Goal: Information Seeking & Learning: Learn about a topic

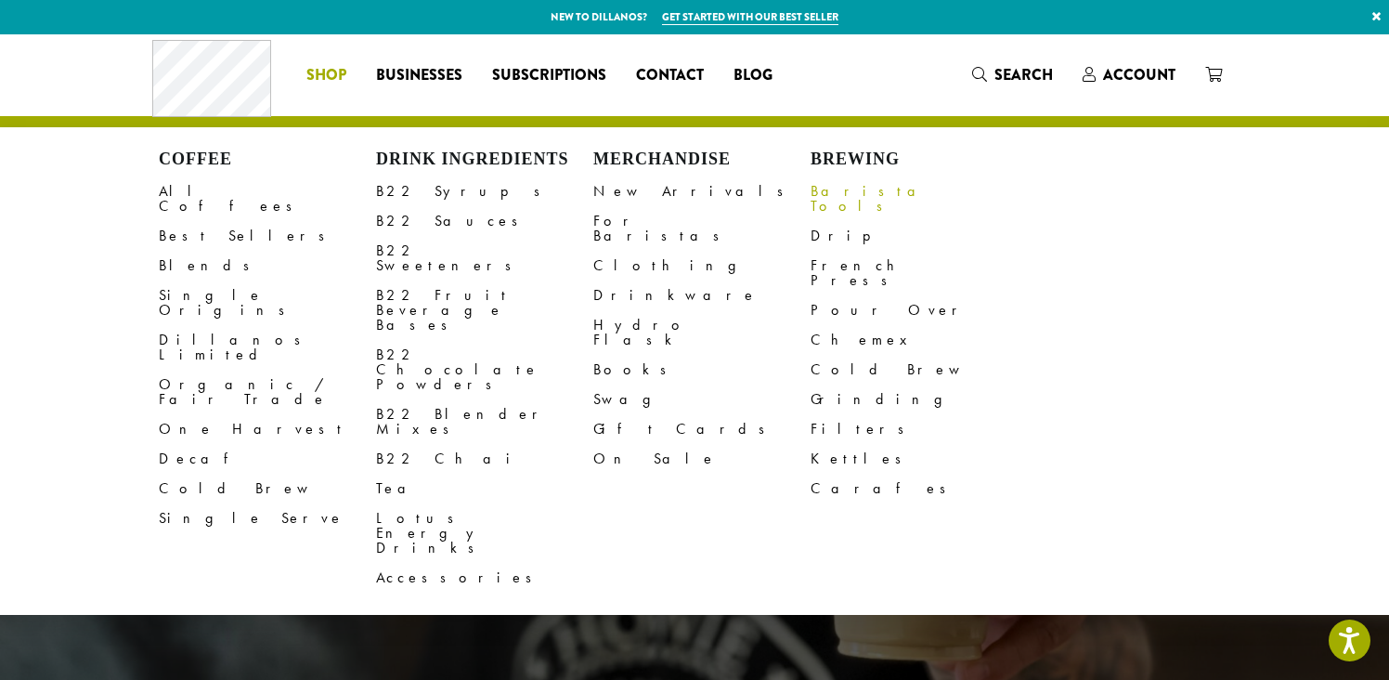
click at [857, 200] on link "Barista Tools" at bounding box center [919, 198] width 217 height 45
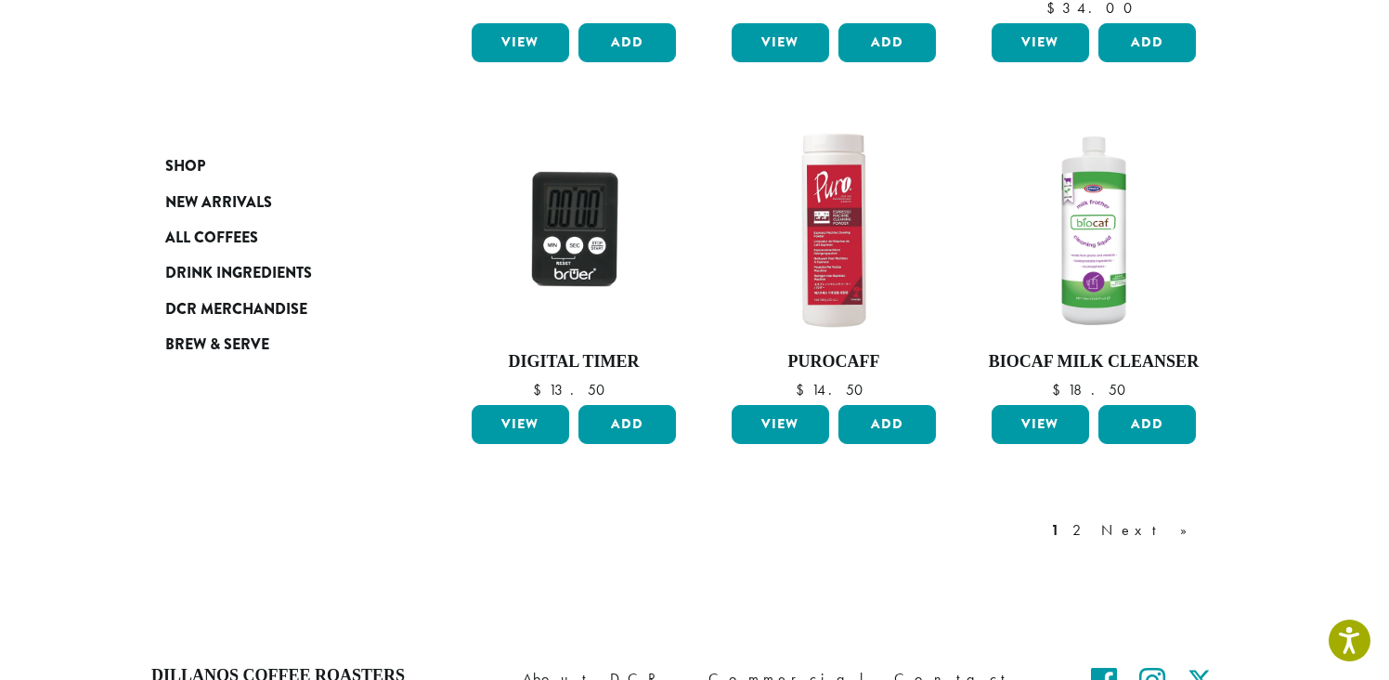
scroll to position [1562, 0]
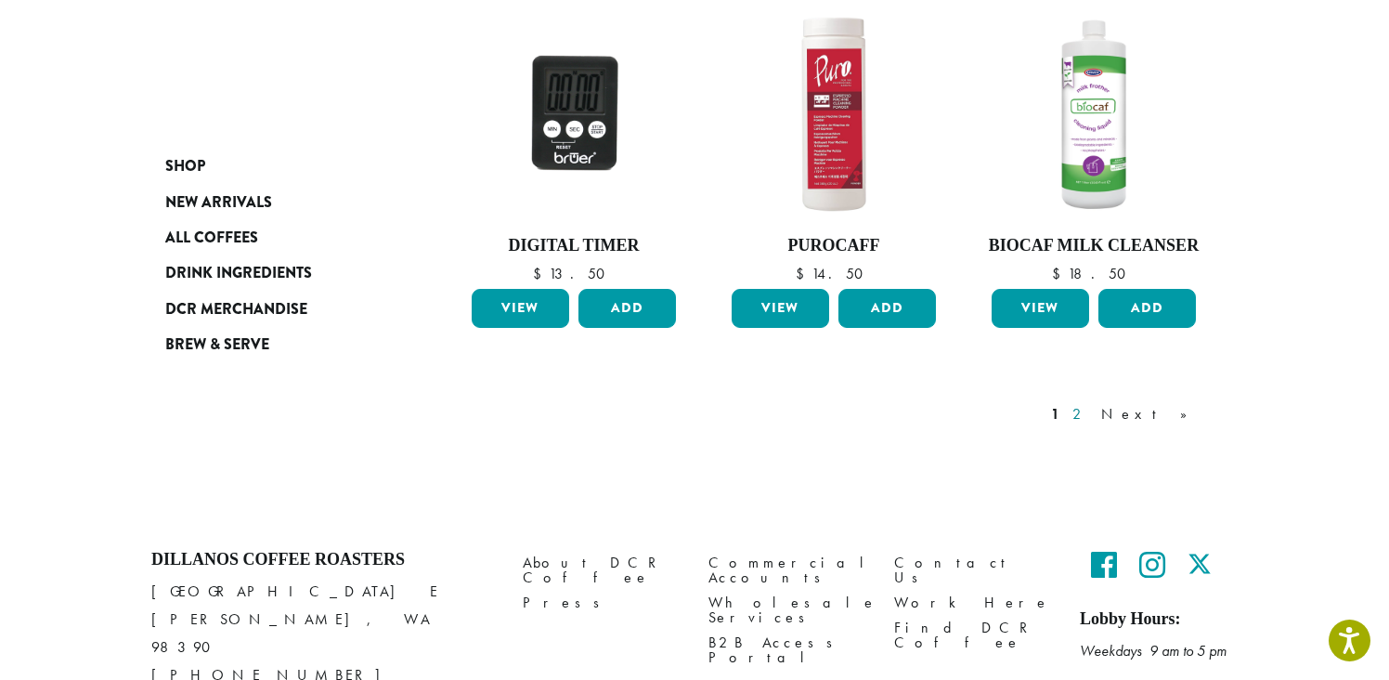
click at [1092, 403] on link "2" at bounding box center [1080, 414] width 23 height 22
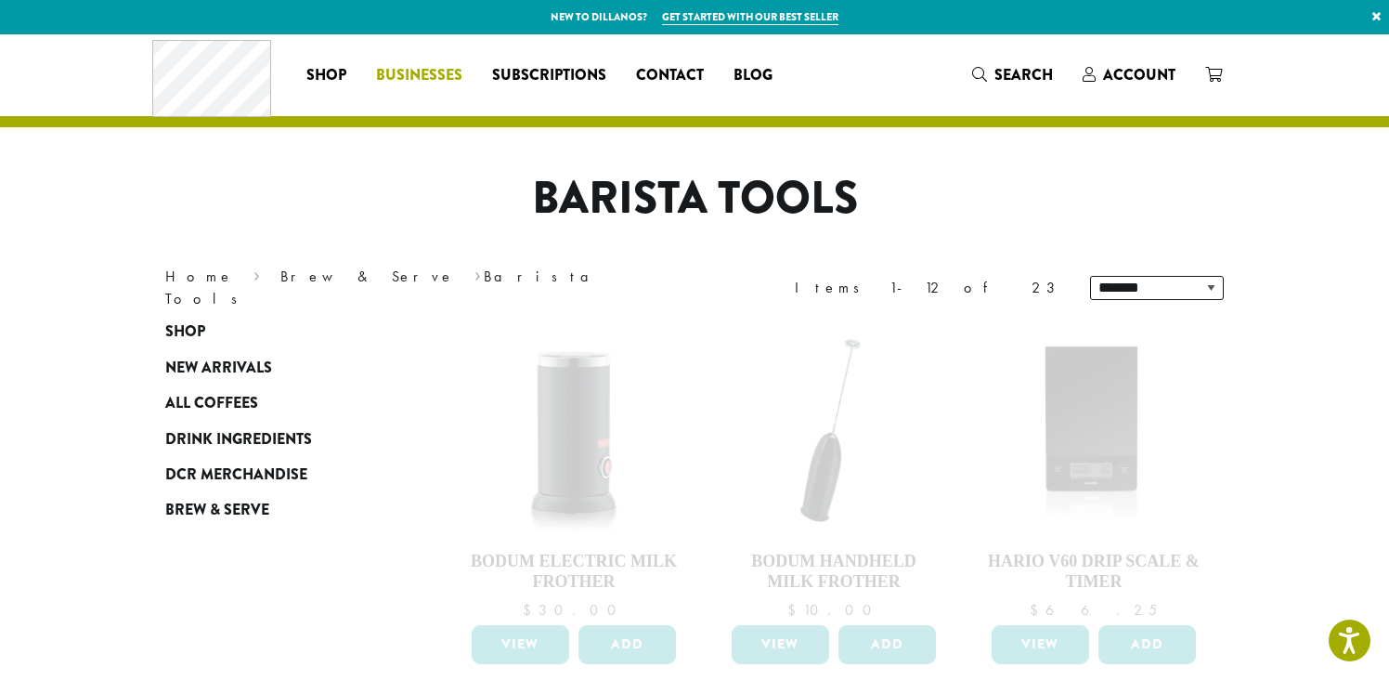
click at [434, 79] on span "Businesses" at bounding box center [419, 75] width 86 height 23
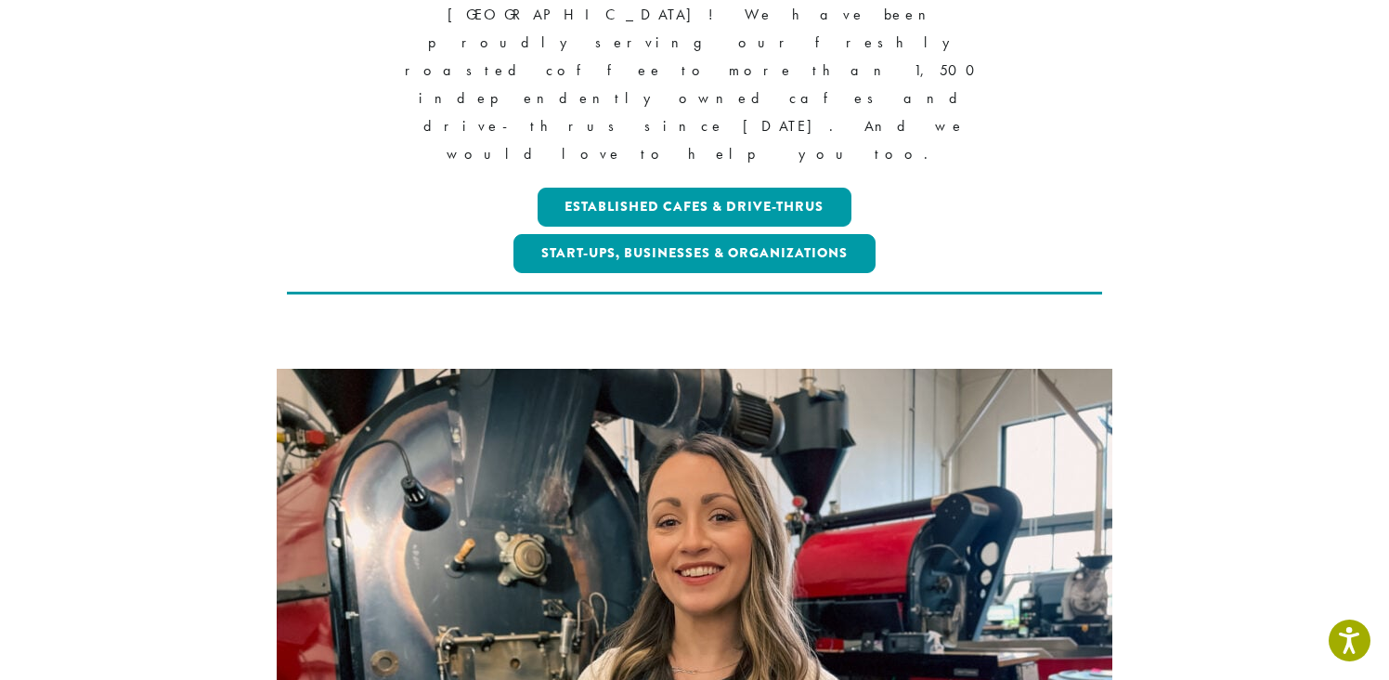
scroll to position [563, 0]
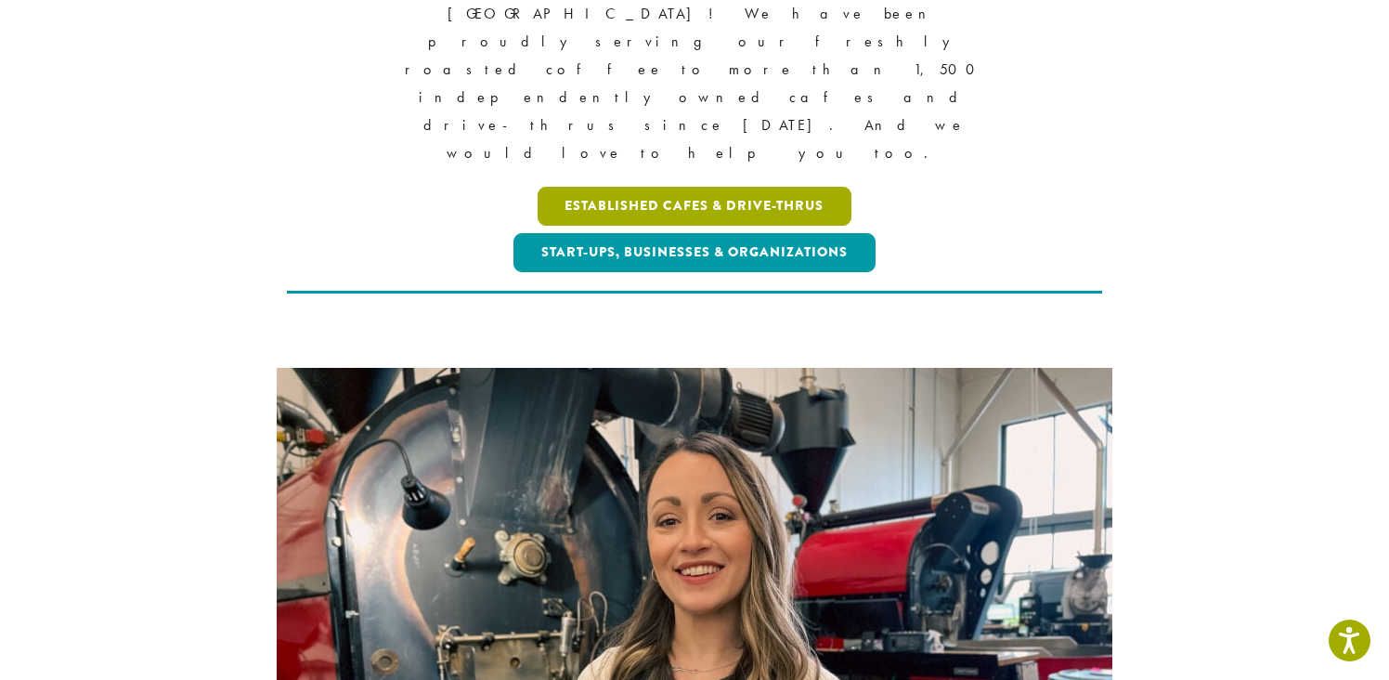
click at [768, 187] on link "Established Cafes & Drive-Thrus" at bounding box center [695, 206] width 315 height 39
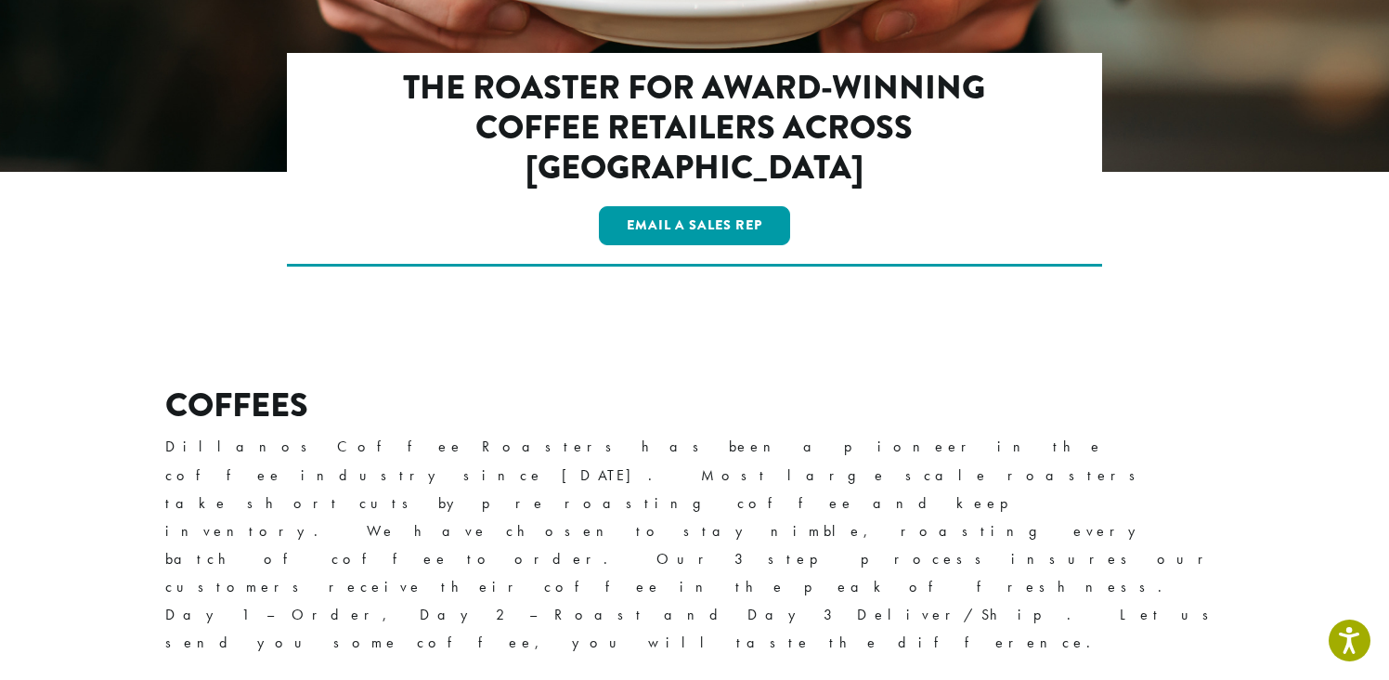
scroll to position [362, 0]
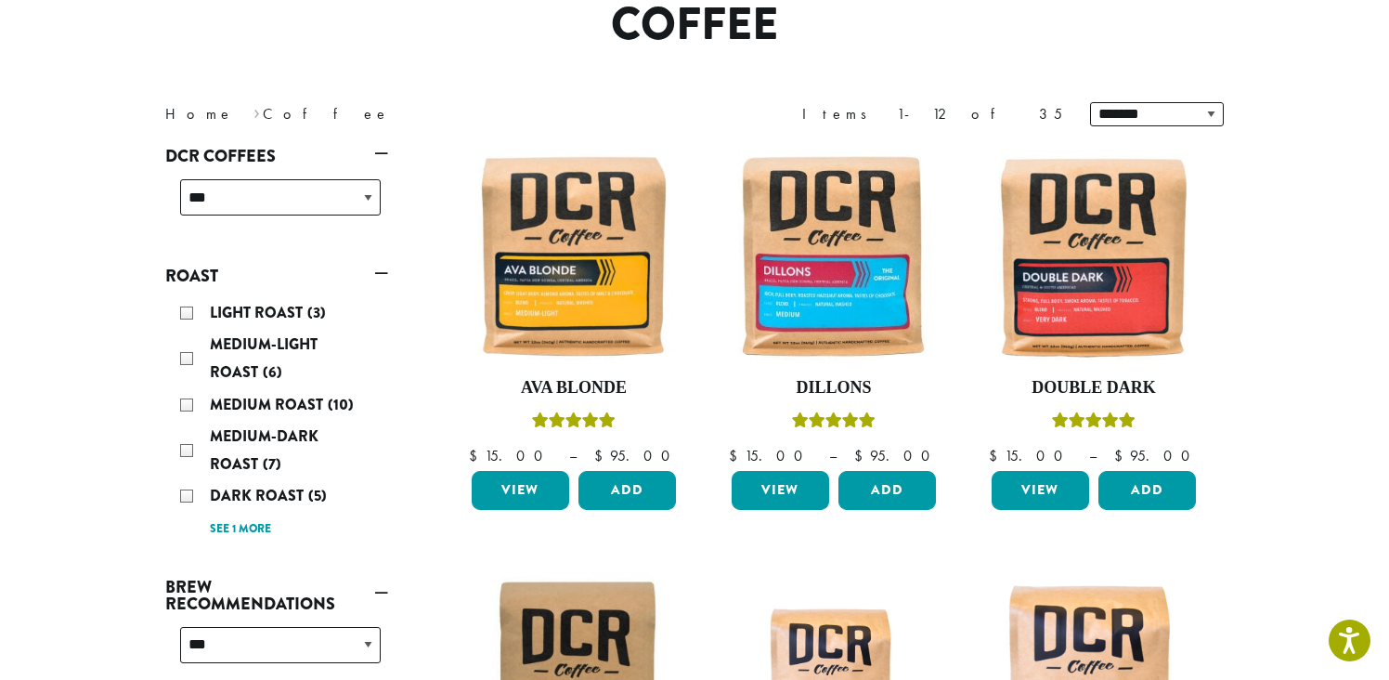
scroll to position [177, 0]
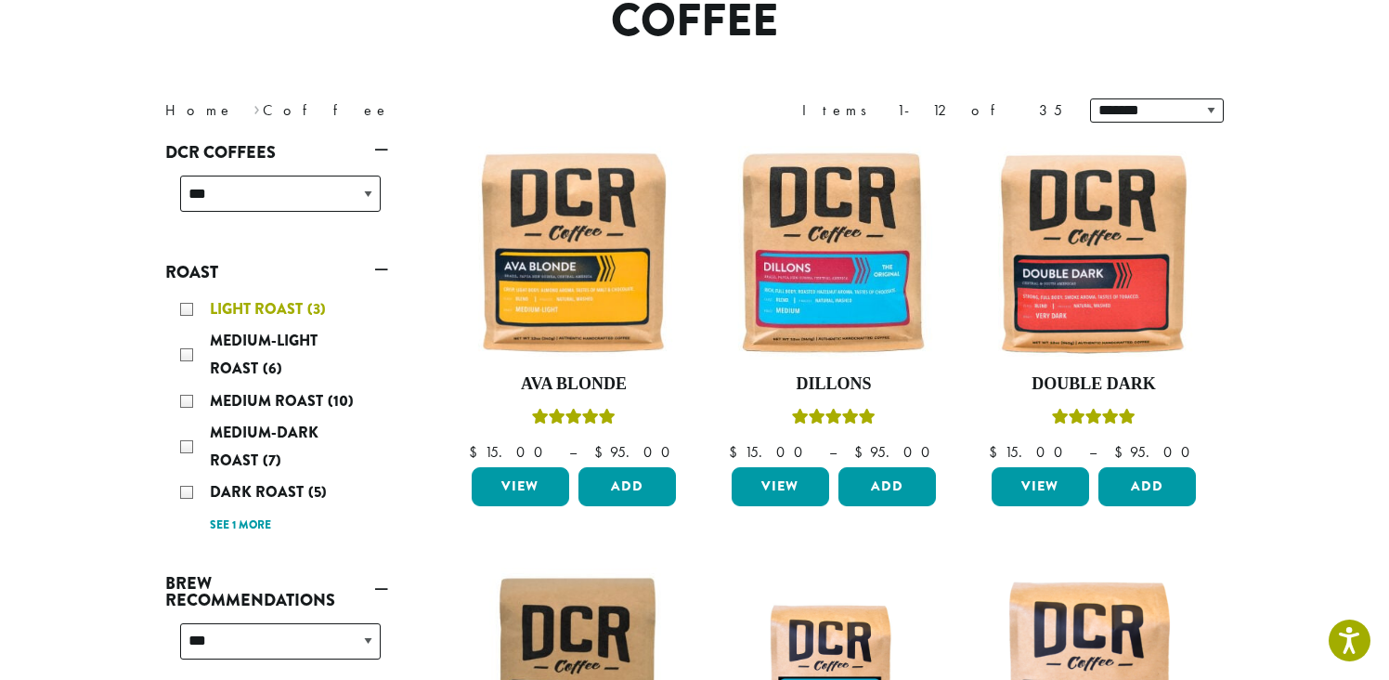
click at [188, 307] on div "Light Roast (3)" at bounding box center [280, 309] width 201 height 28
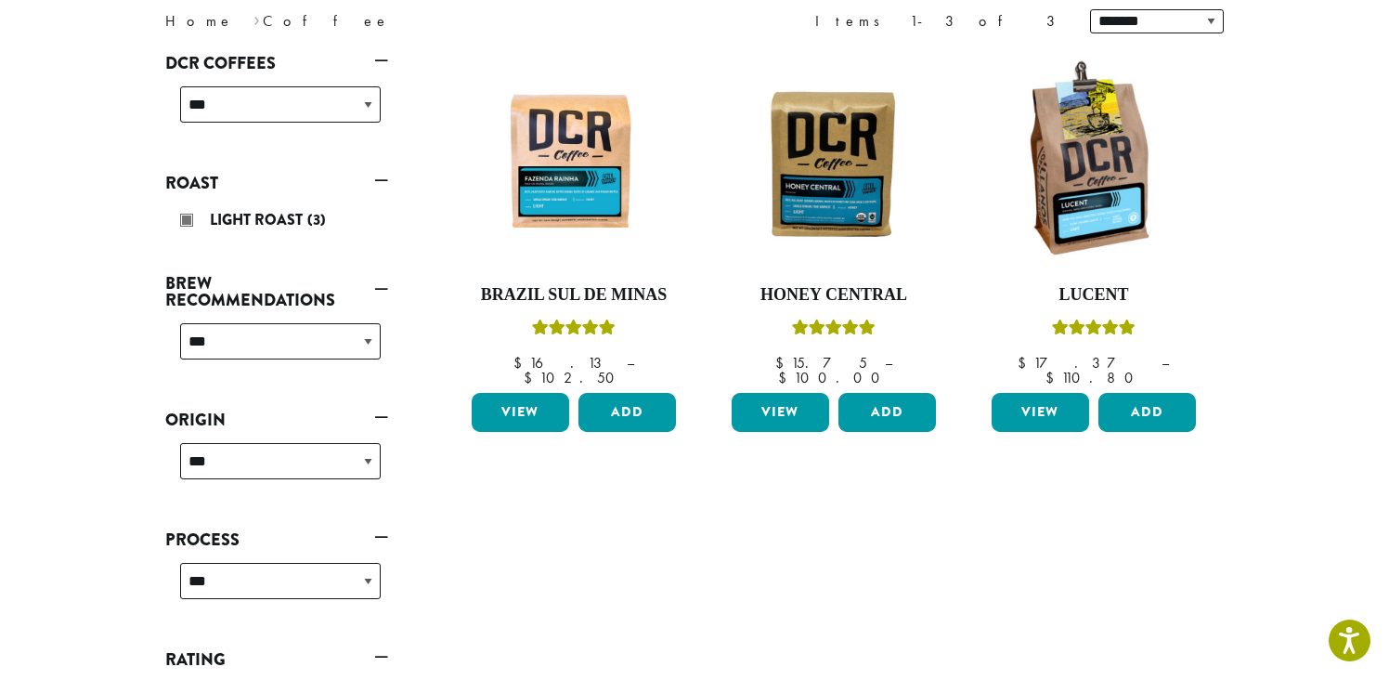
scroll to position [246, 0]
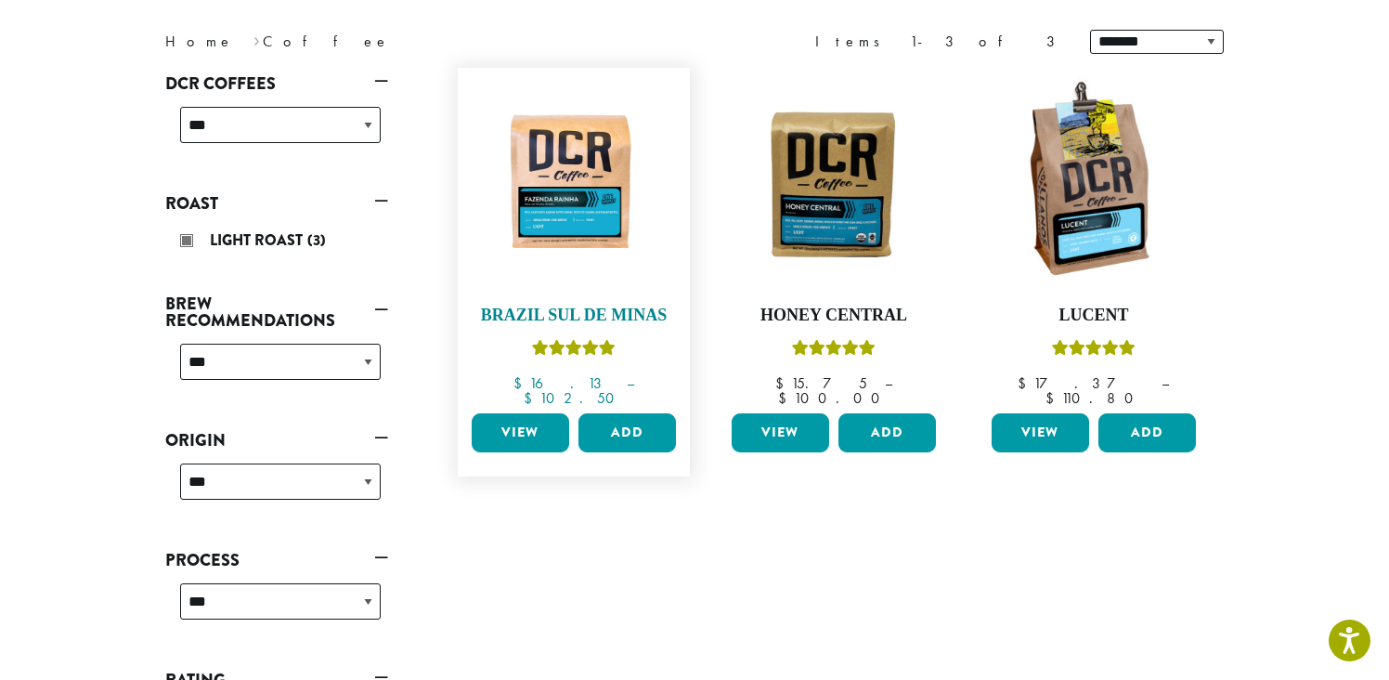
click at [560, 207] on img at bounding box center [574, 184] width 214 height 160
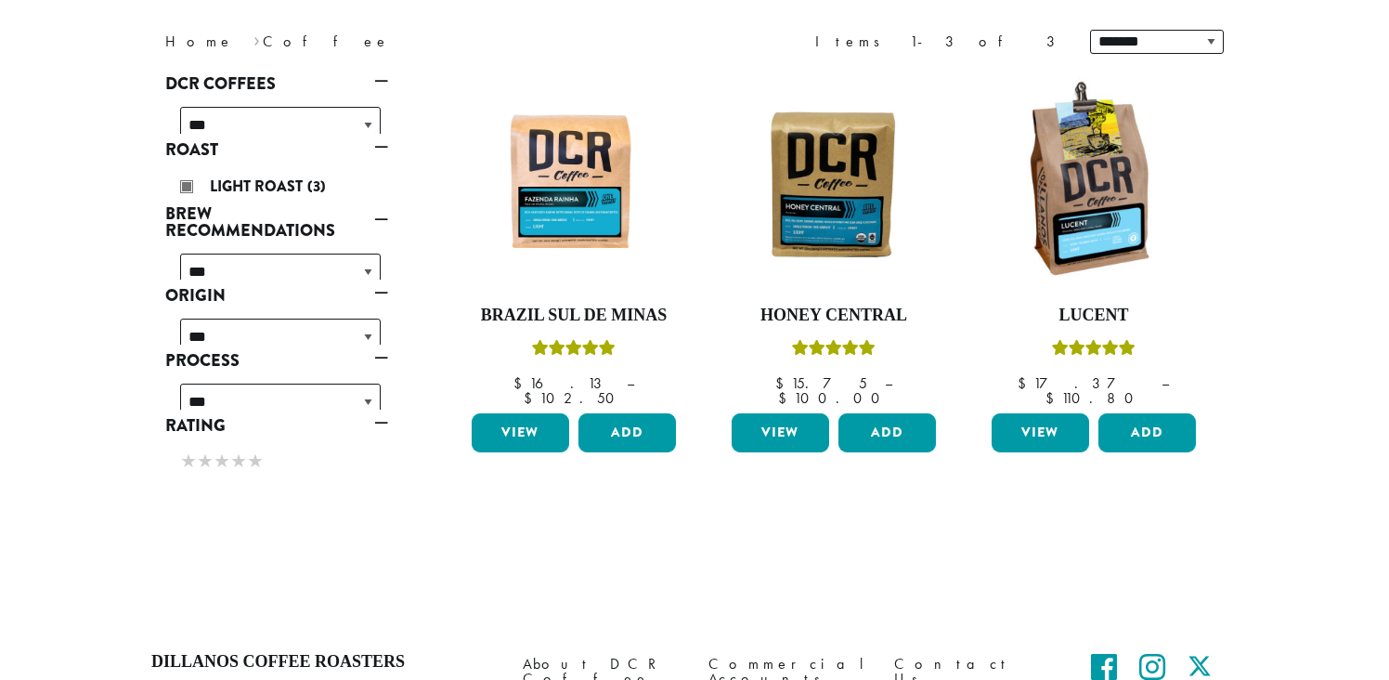
scroll to position [246, 0]
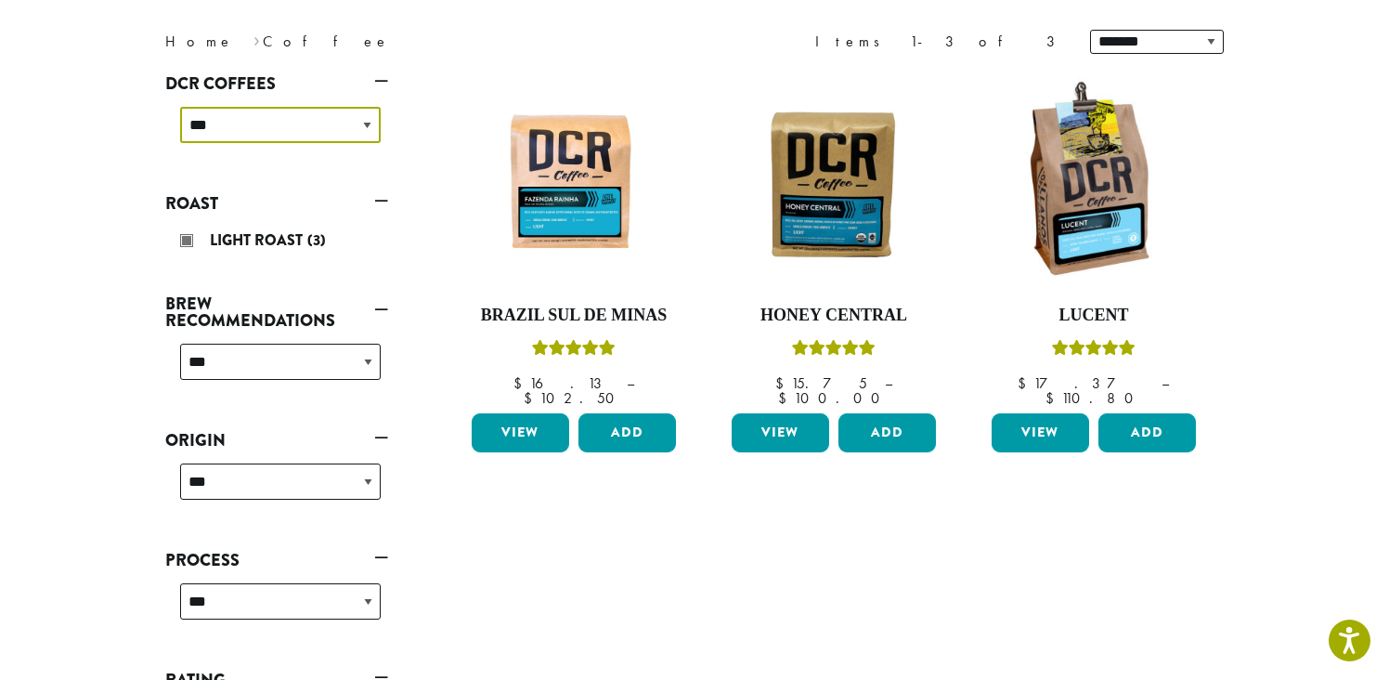
click at [370, 122] on select "**********" at bounding box center [280, 125] width 201 height 36
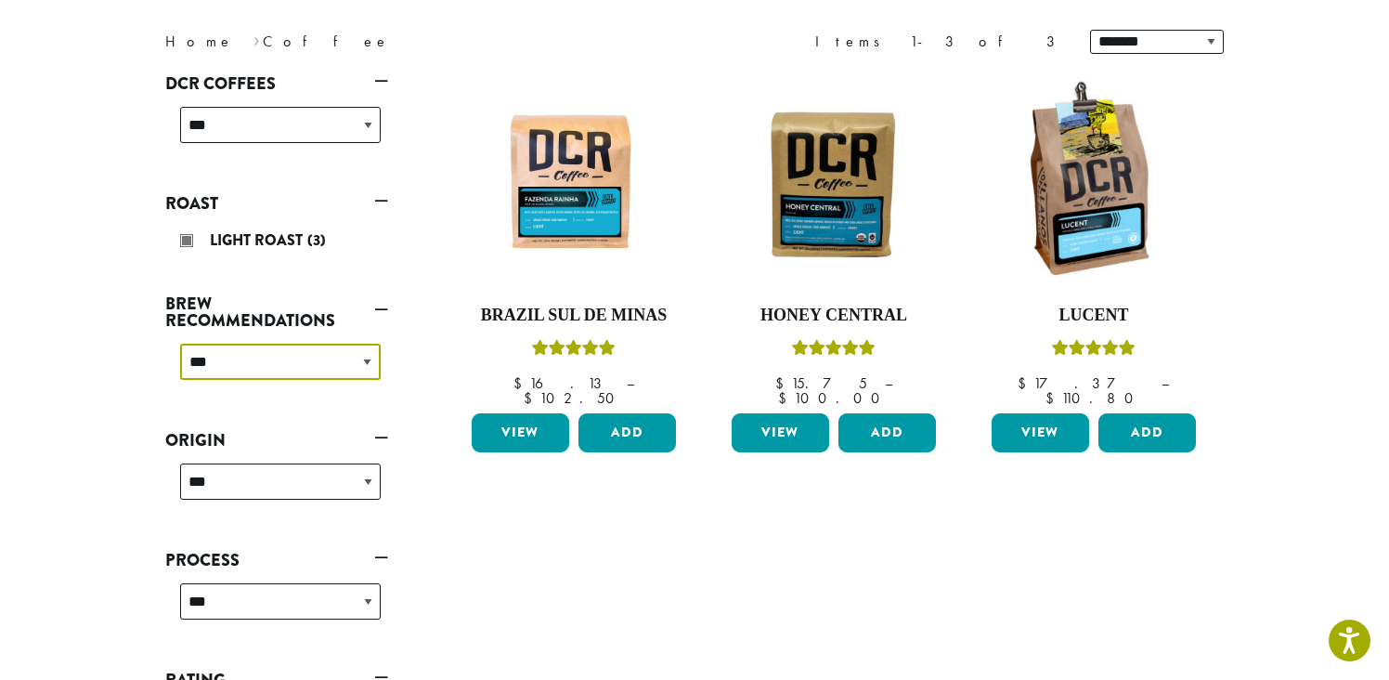
click at [363, 361] on select "**********" at bounding box center [280, 362] width 201 height 36
select select "********"
click at [180, 344] on select "**********" at bounding box center [280, 362] width 201 height 36
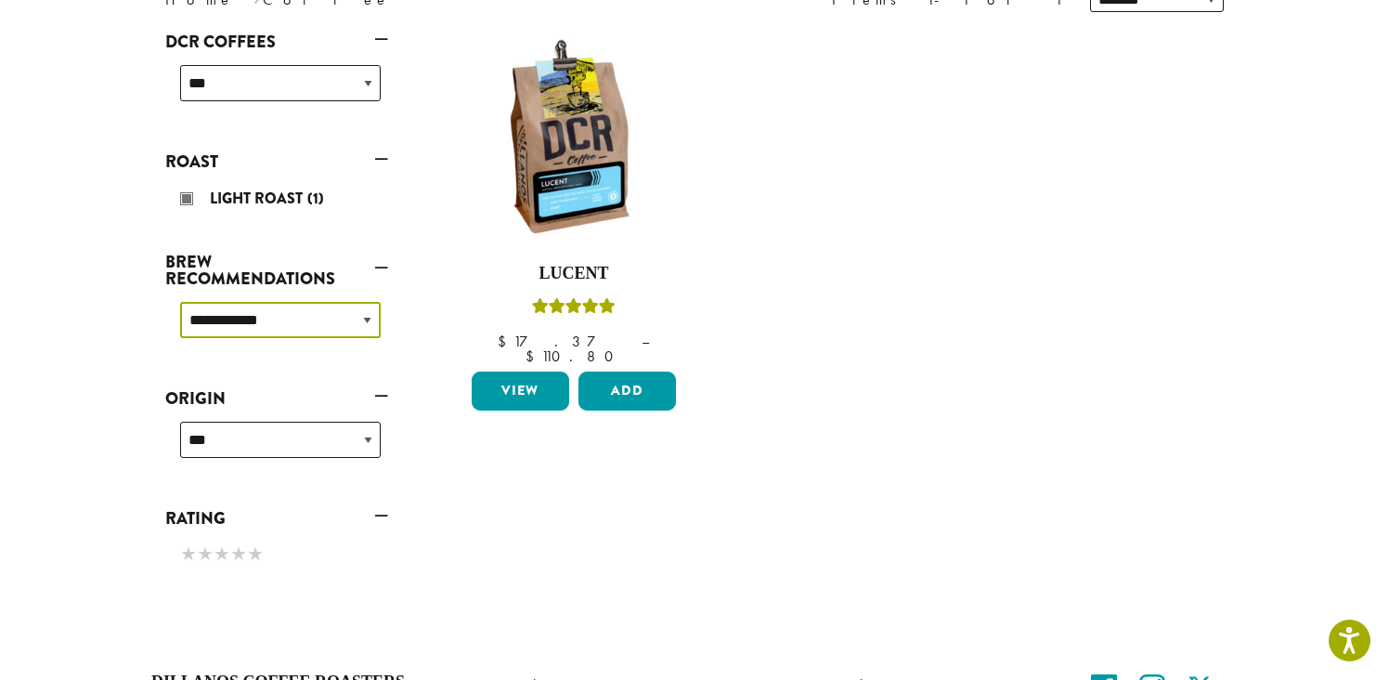
scroll to position [292, 0]
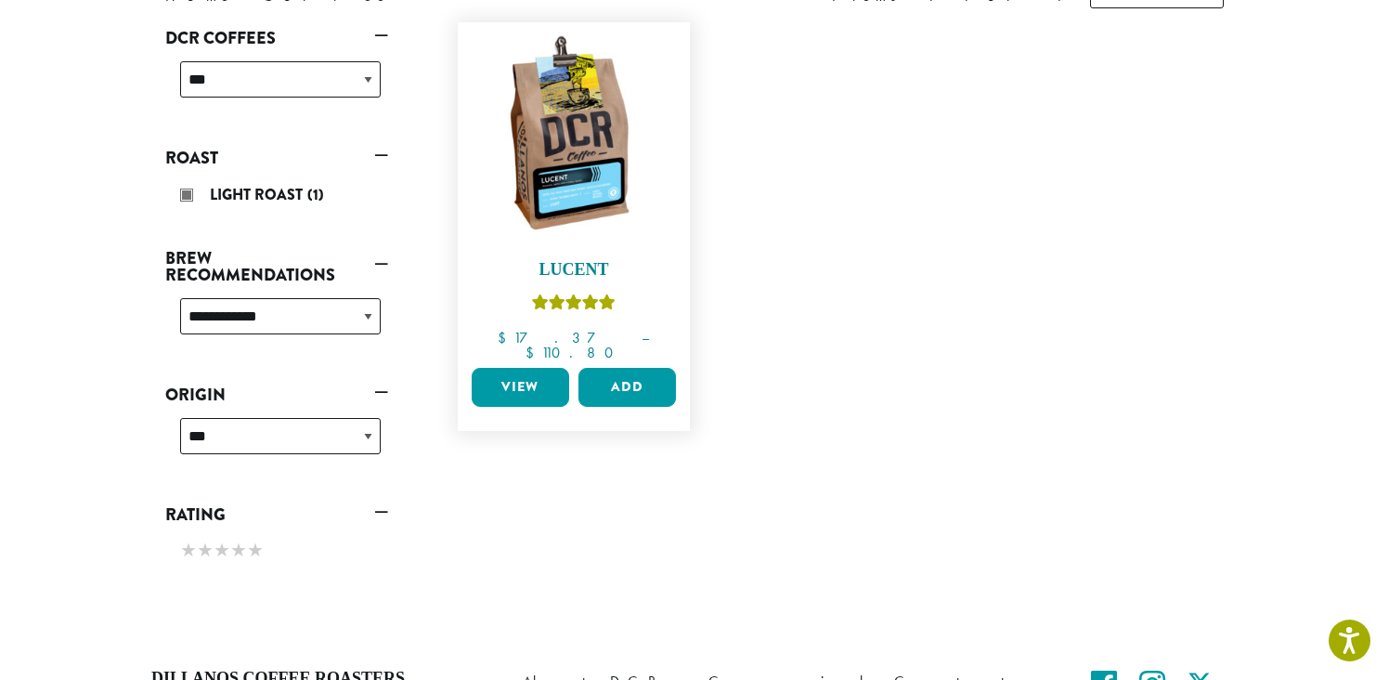
click at [575, 167] on img at bounding box center [574, 139] width 214 height 214
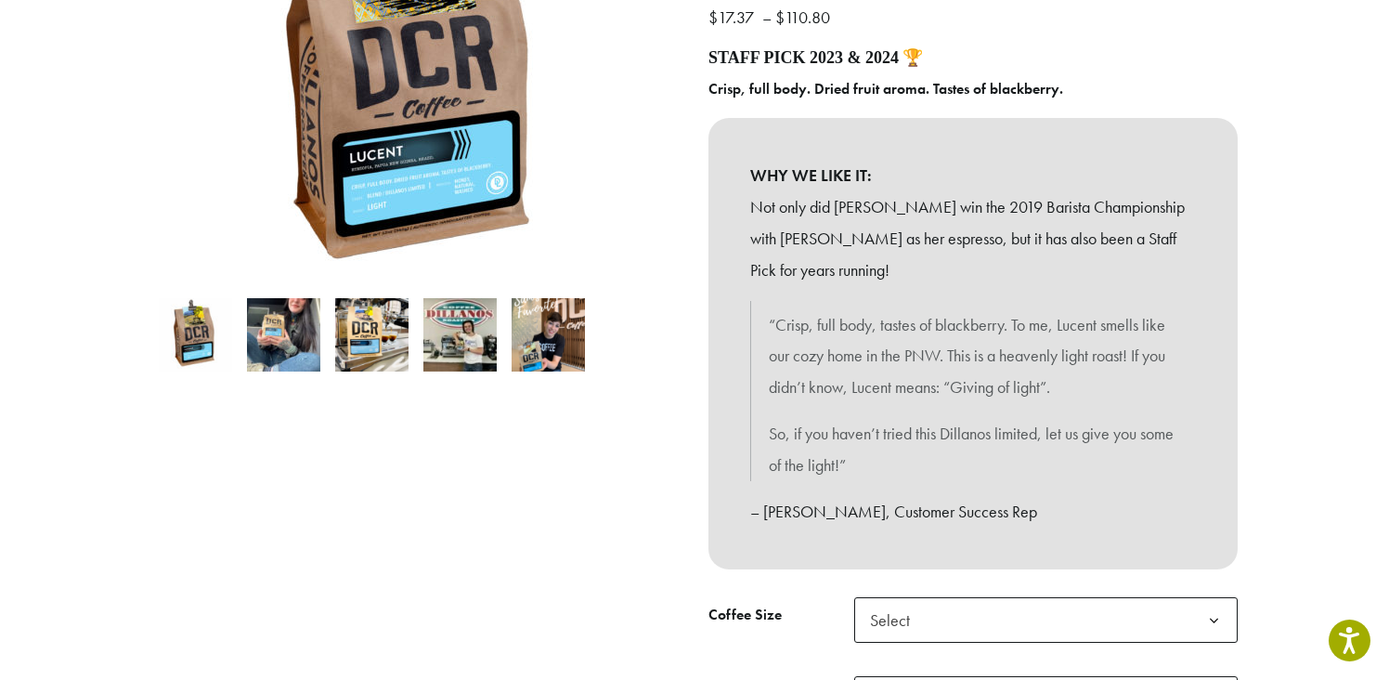
scroll to position [315, 0]
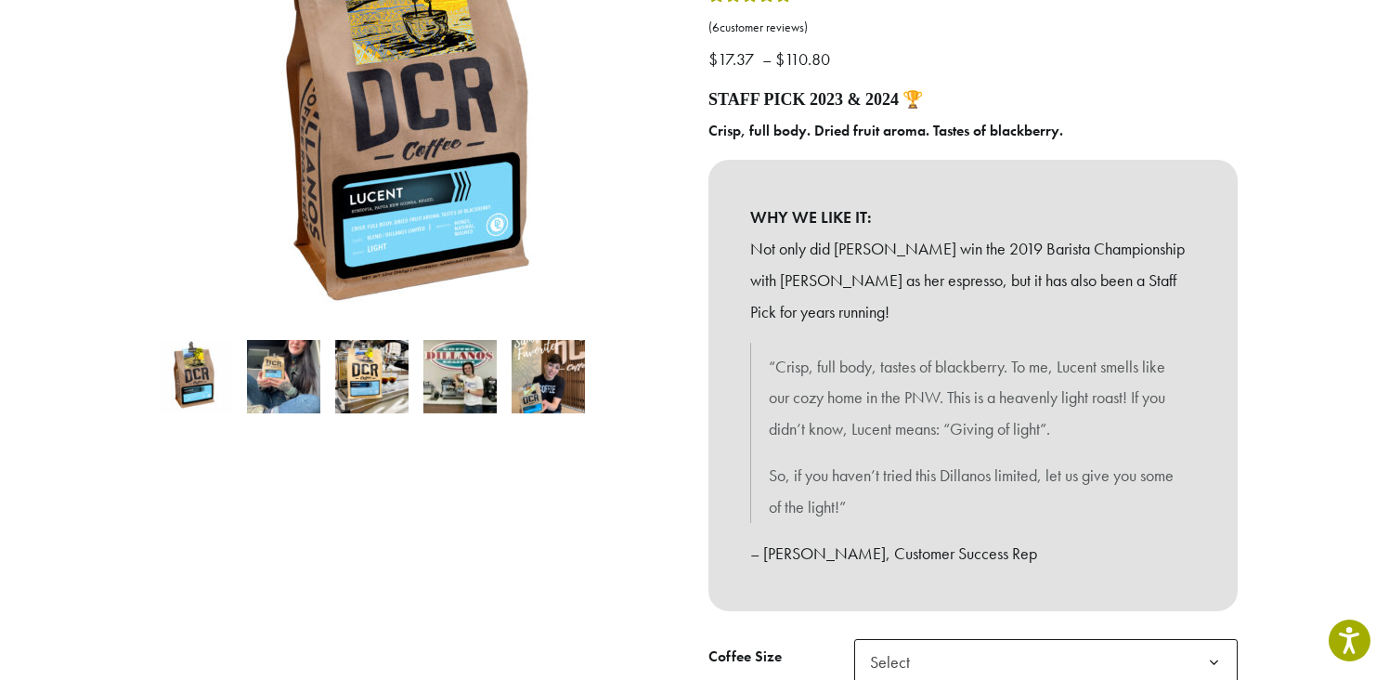
click at [287, 381] on img at bounding box center [283, 376] width 73 height 73
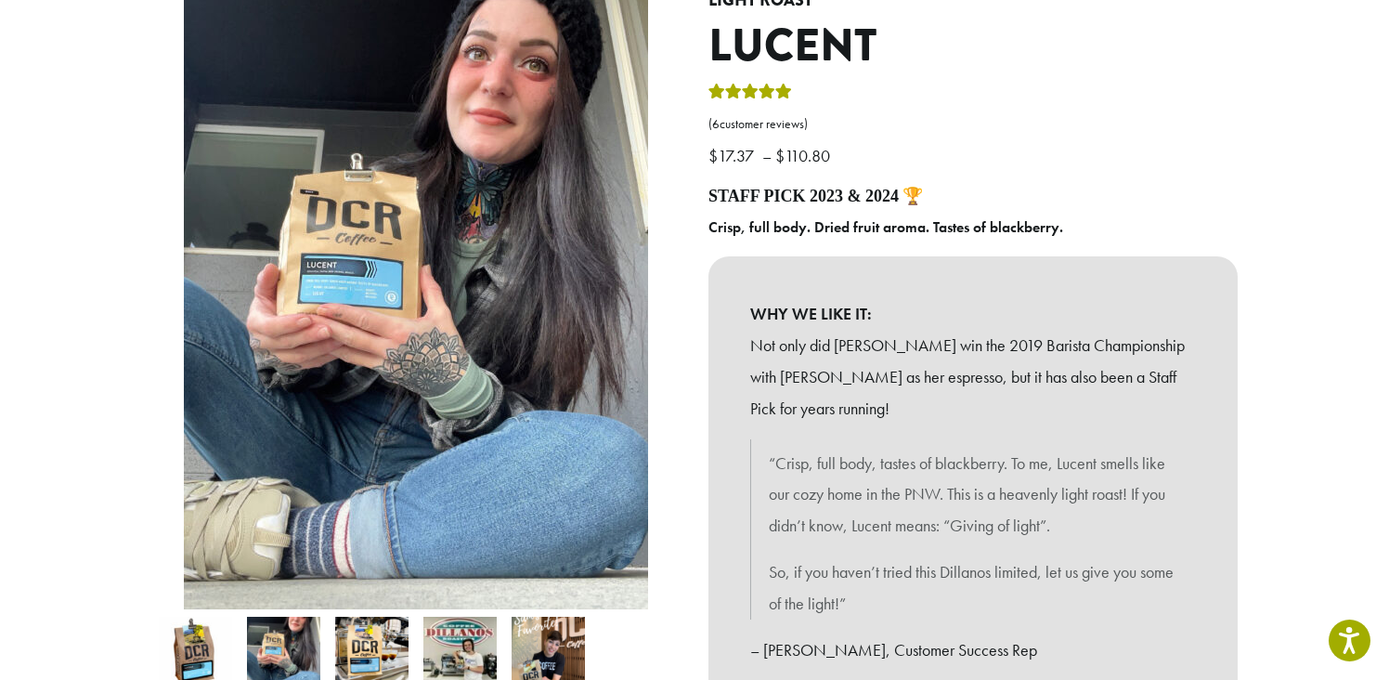
scroll to position [237, 0]
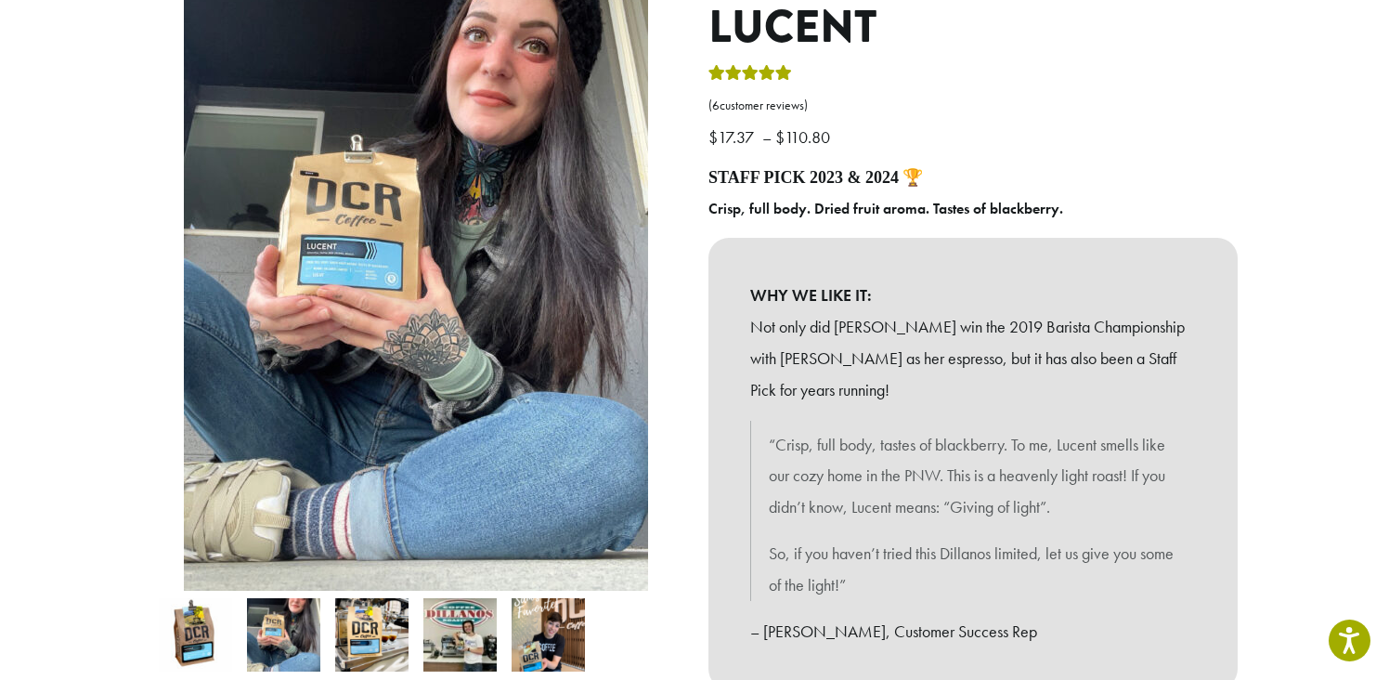
click at [375, 636] on img at bounding box center [371, 634] width 73 height 73
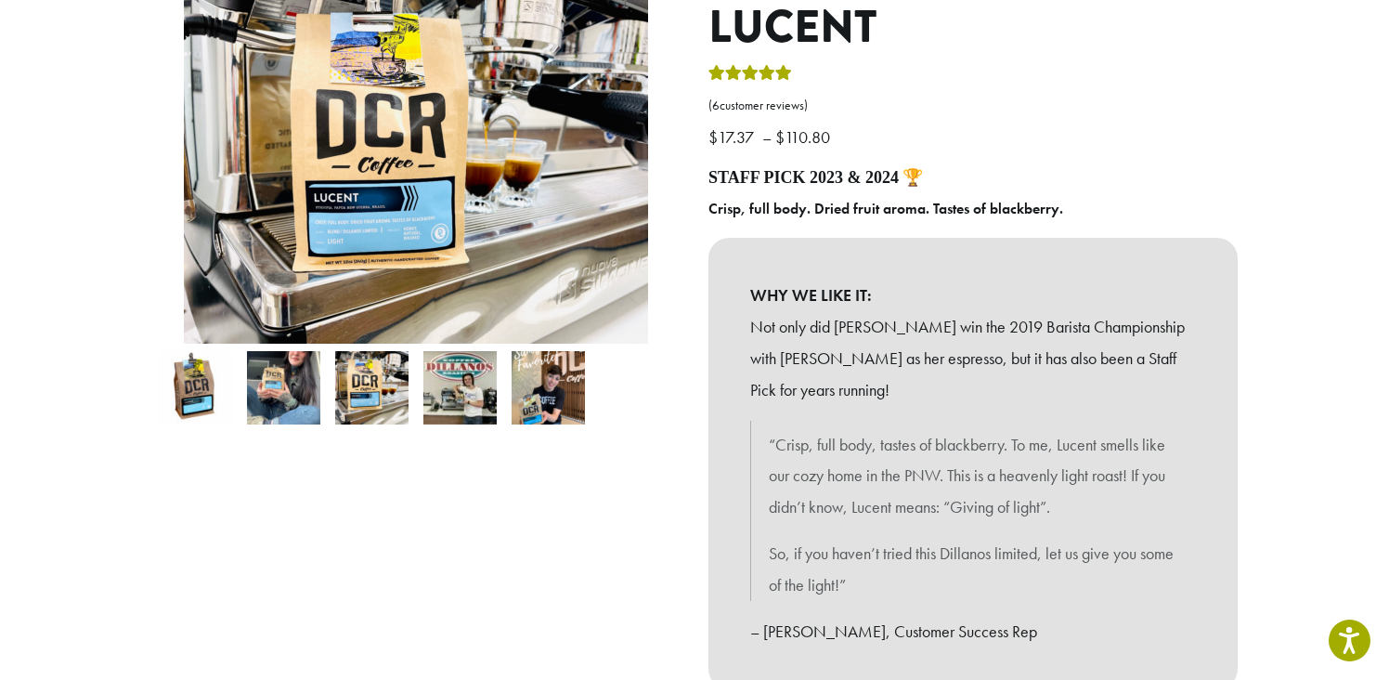
click at [473, 393] on img at bounding box center [459, 387] width 73 height 73
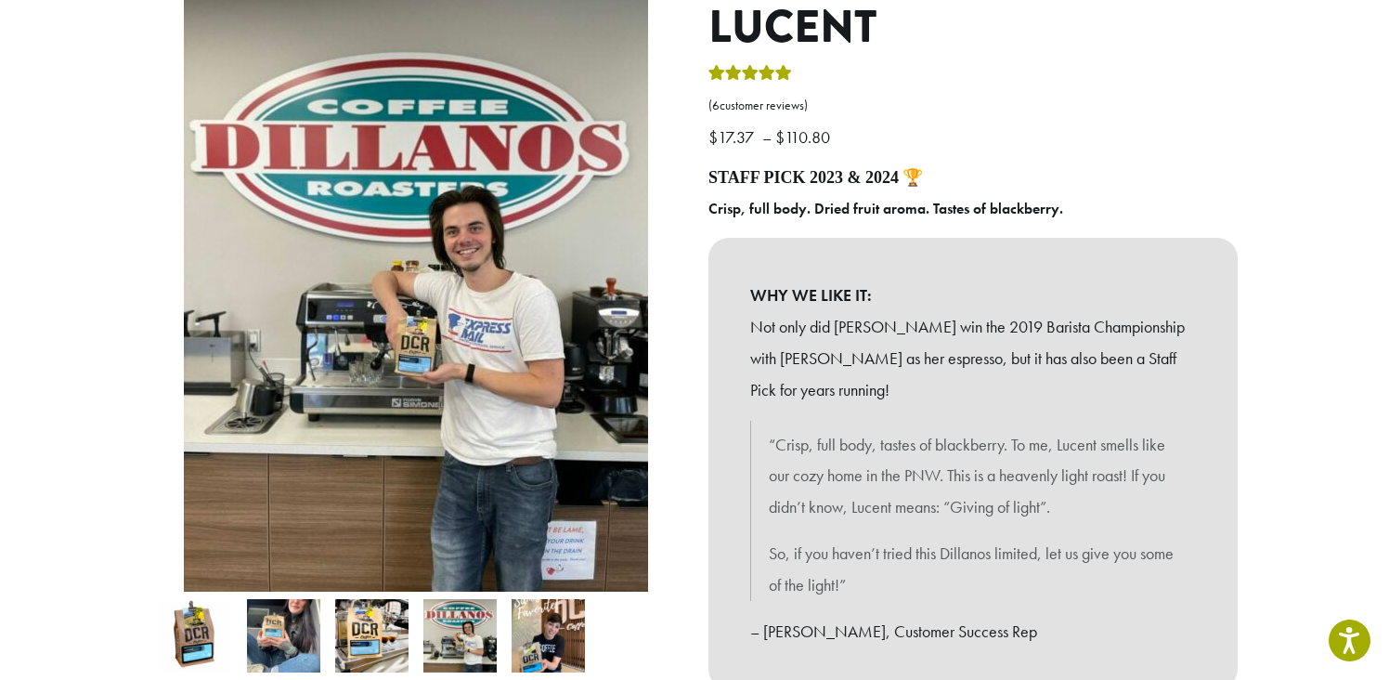
click at [549, 638] on img at bounding box center [548, 635] width 73 height 73
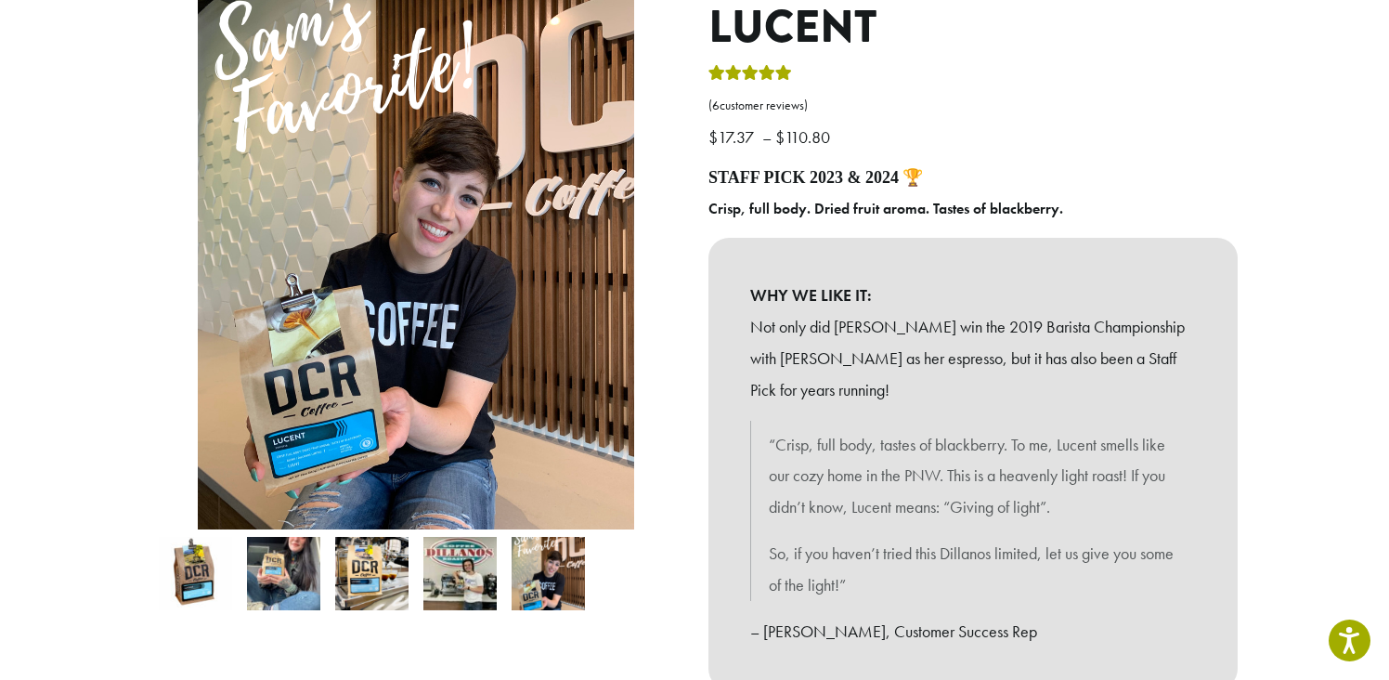
click at [452, 575] on img at bounding box center [459, 573] width 73 height 73
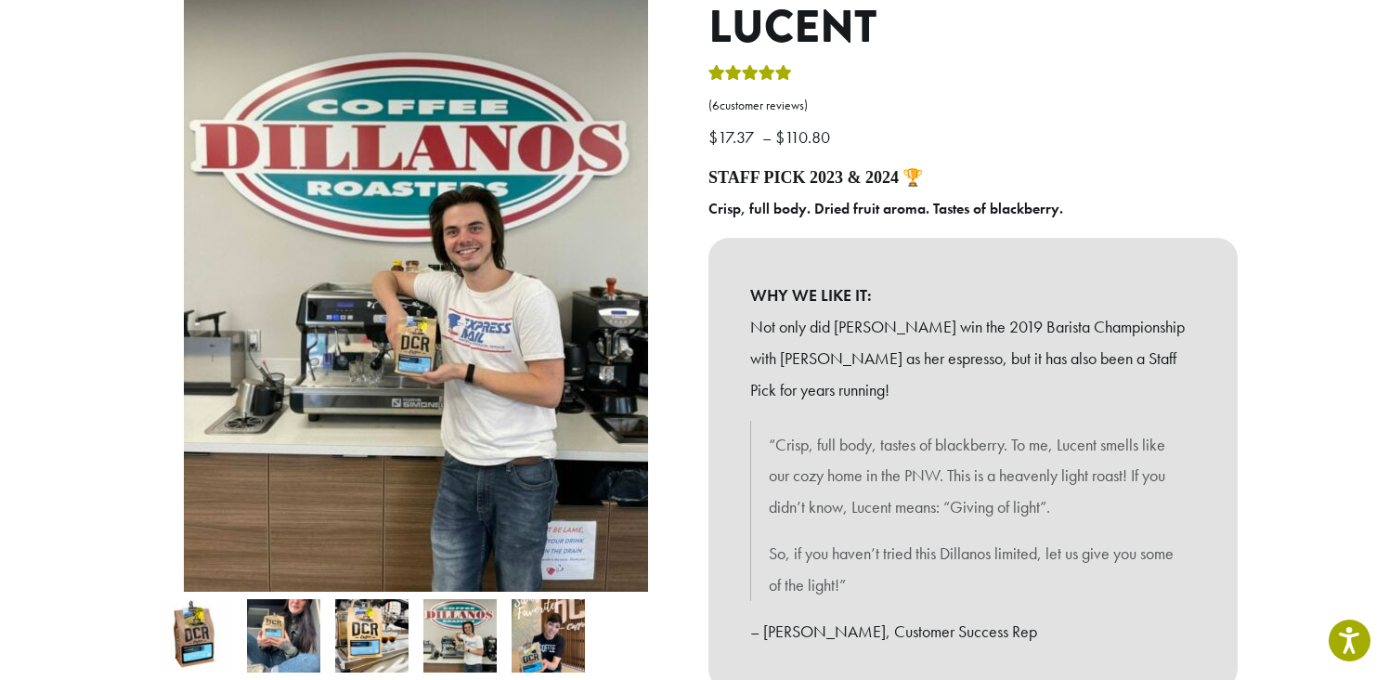
click at [335, 305] on img at bounding box center [416, 281] width 464 height 619
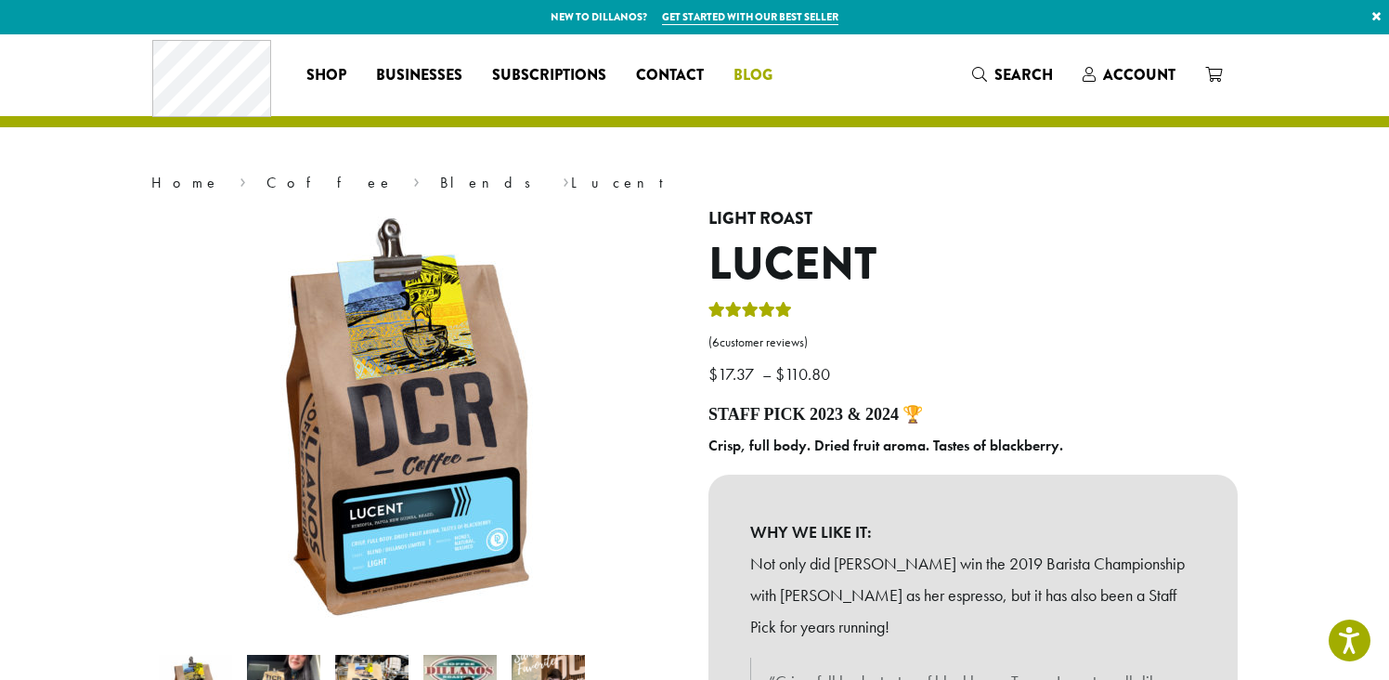
click at [755, 83] on span "Blog" at bounding box center [752, 75] width 39 height 23
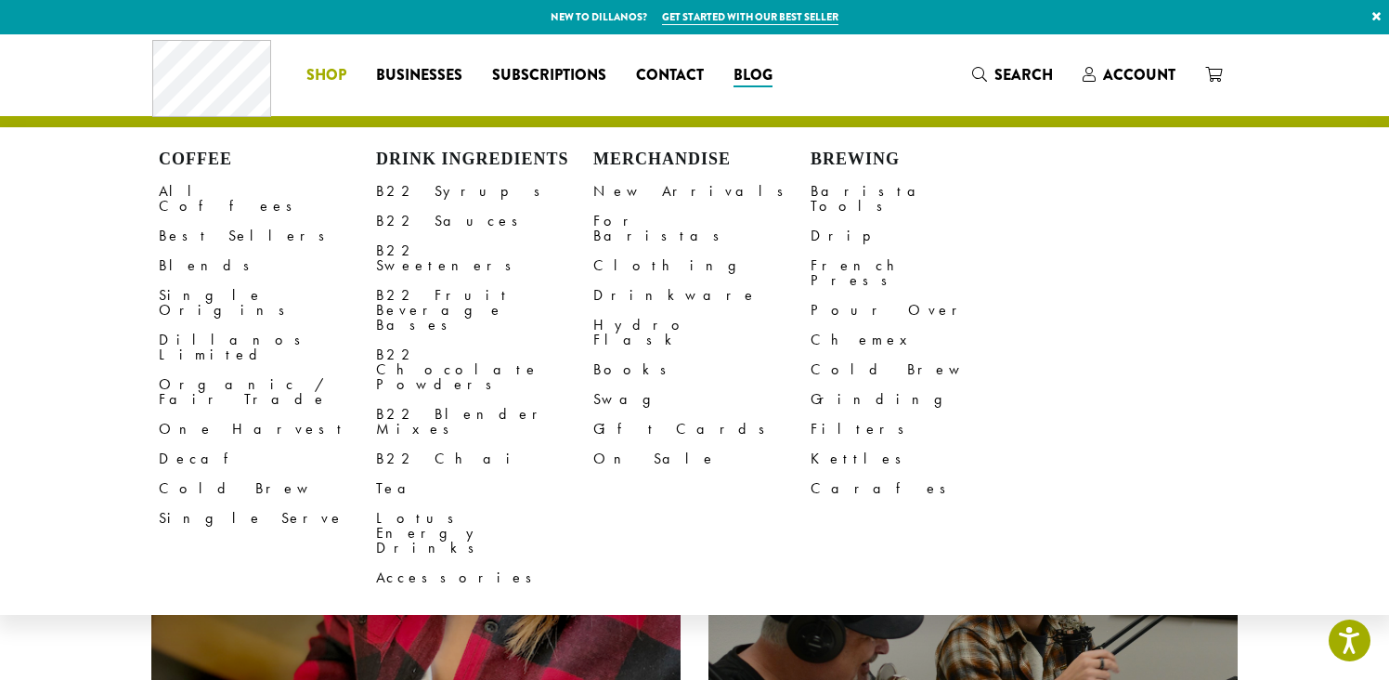
click at [340, 74] on span "Shop" at bounding box center [326, 75] width 40 height 23
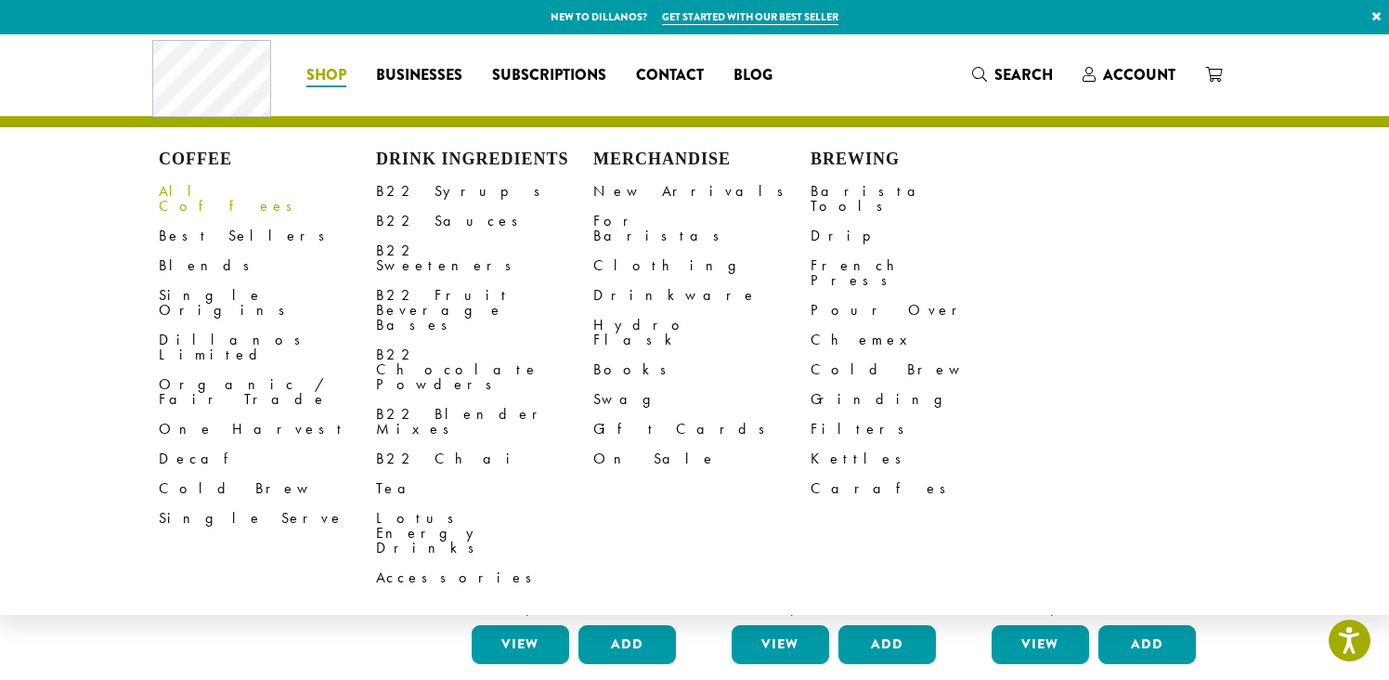
click at [210, 192] on link "All Coffees" at bounding box center [267, 198] width 217 height 45
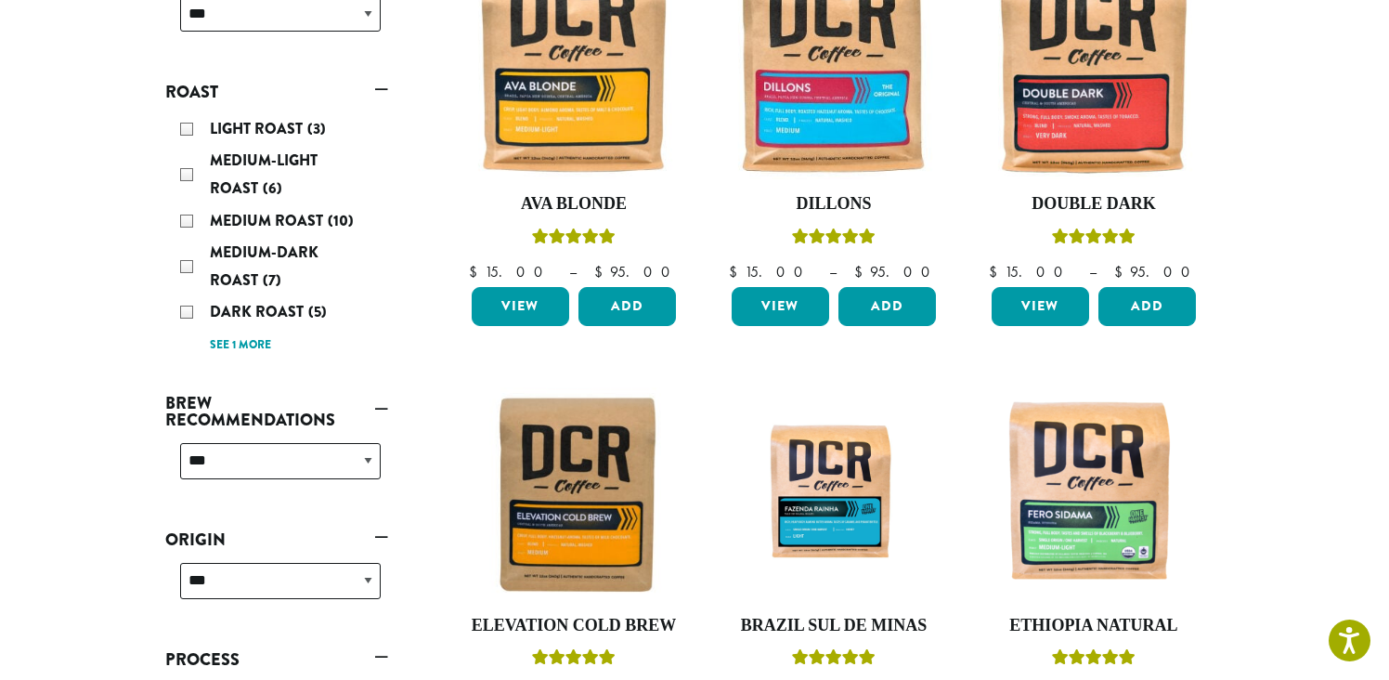
scroll to position [356, 0]
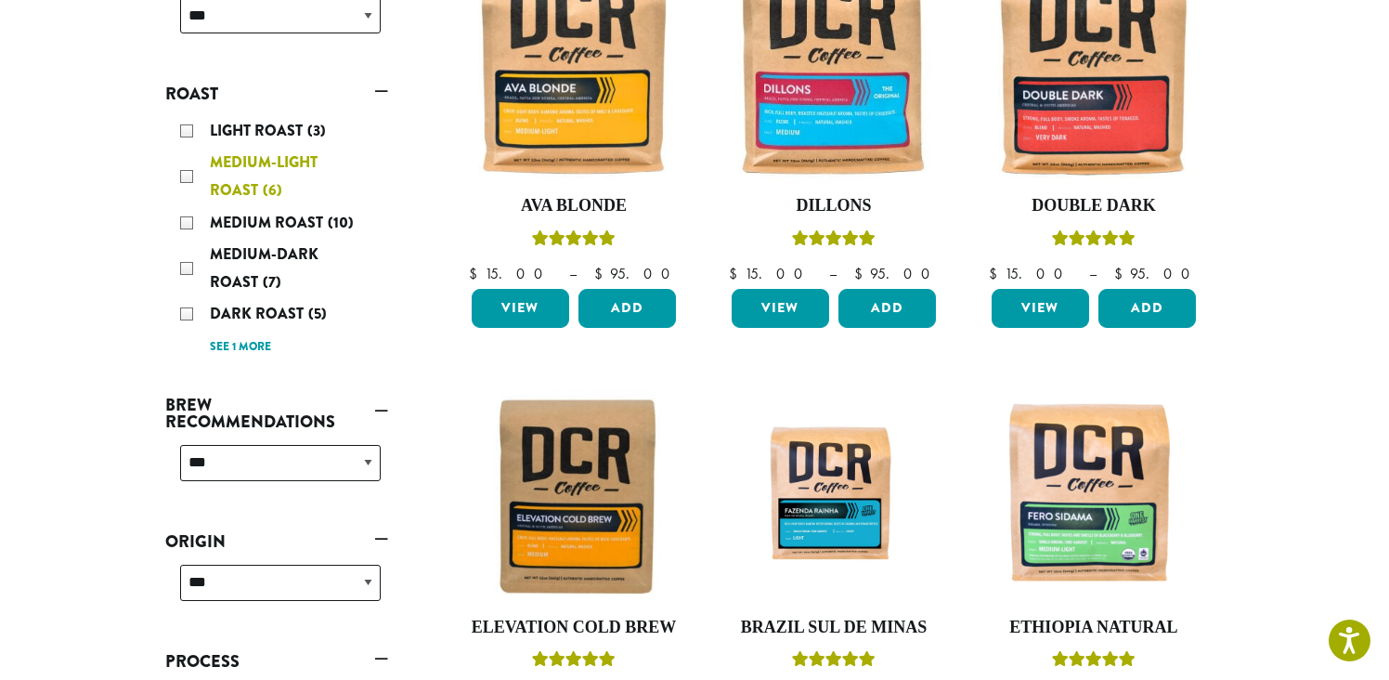
click at [253, 161] on span "Medium-Light Roast" at bounding box center [264, 175] width 108 height 49
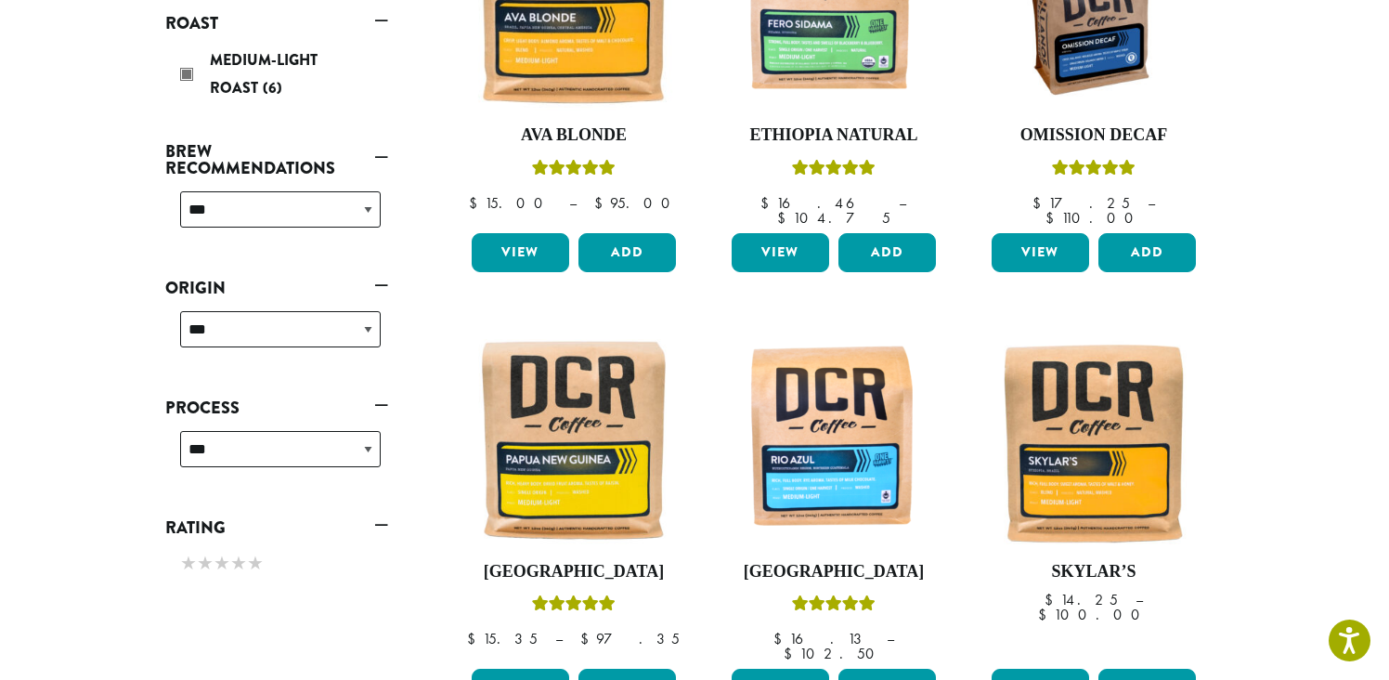
scroll to position [431, 0]
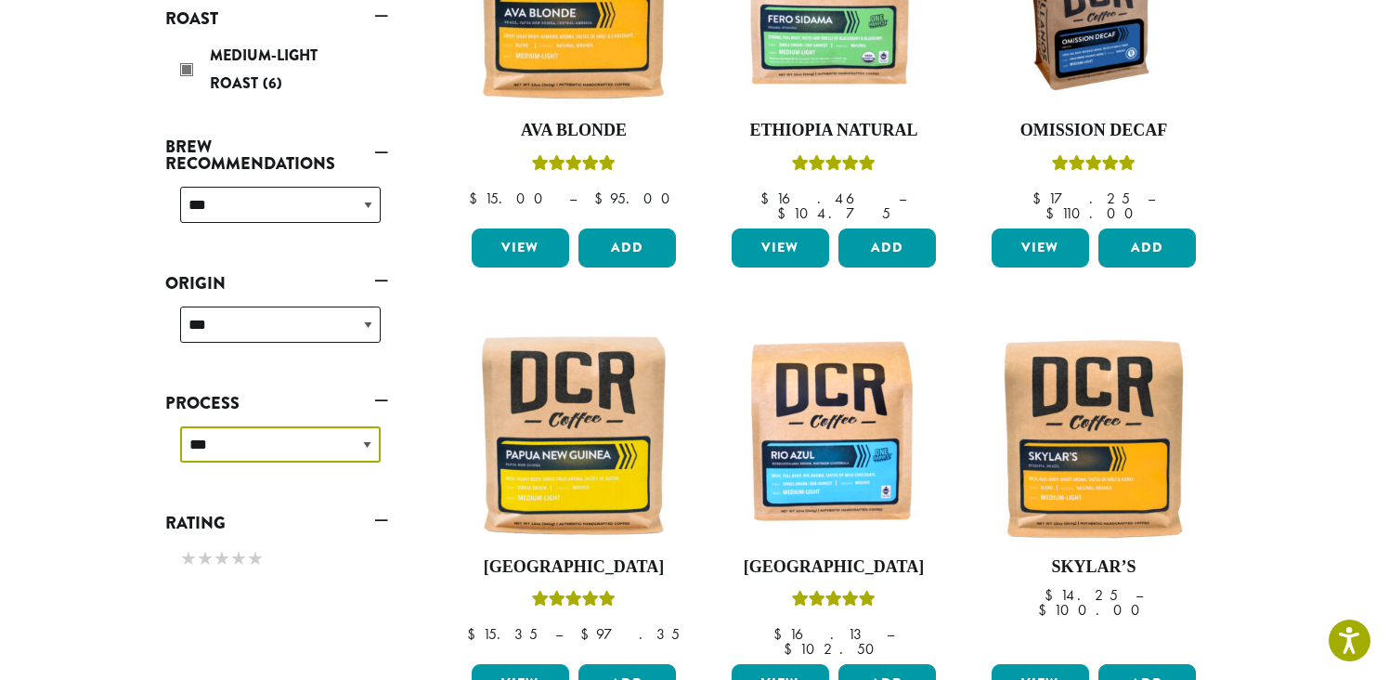
click at [369, 439] on select "**********" at bounding box center [280, 444] width 201 height 36
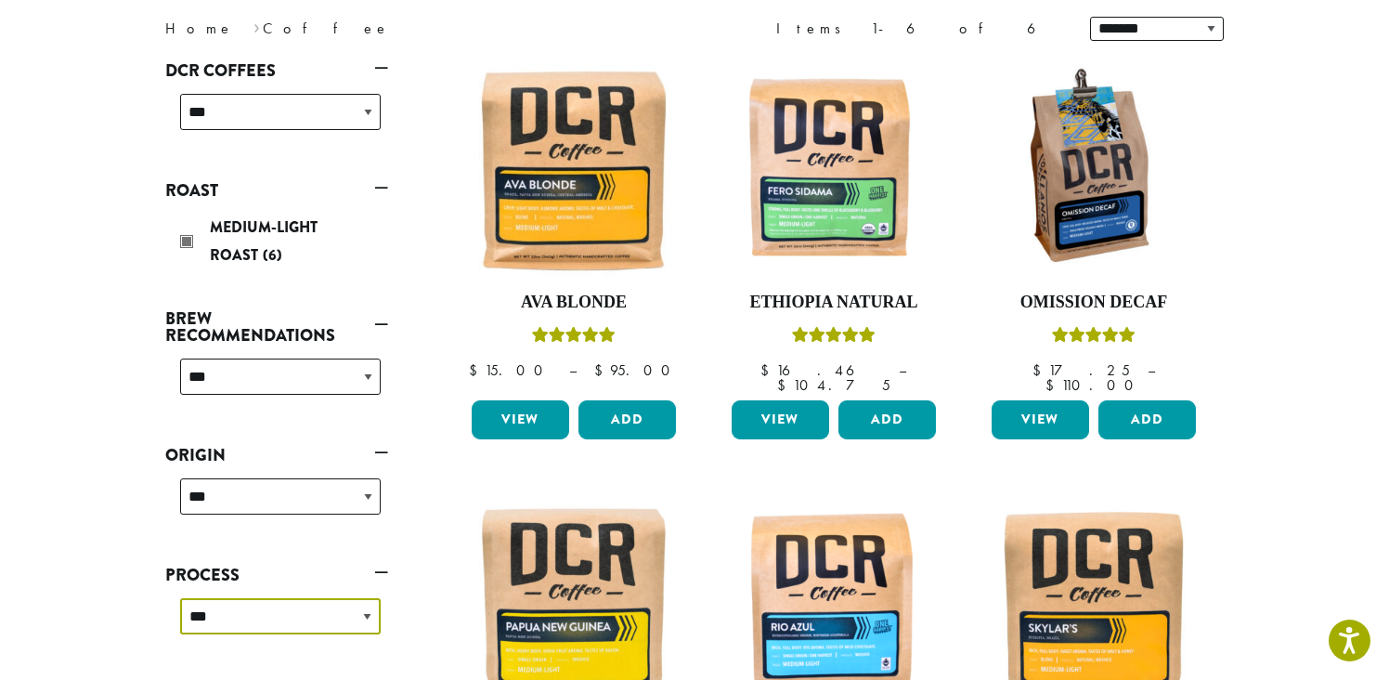
scroll to position [245, 0]
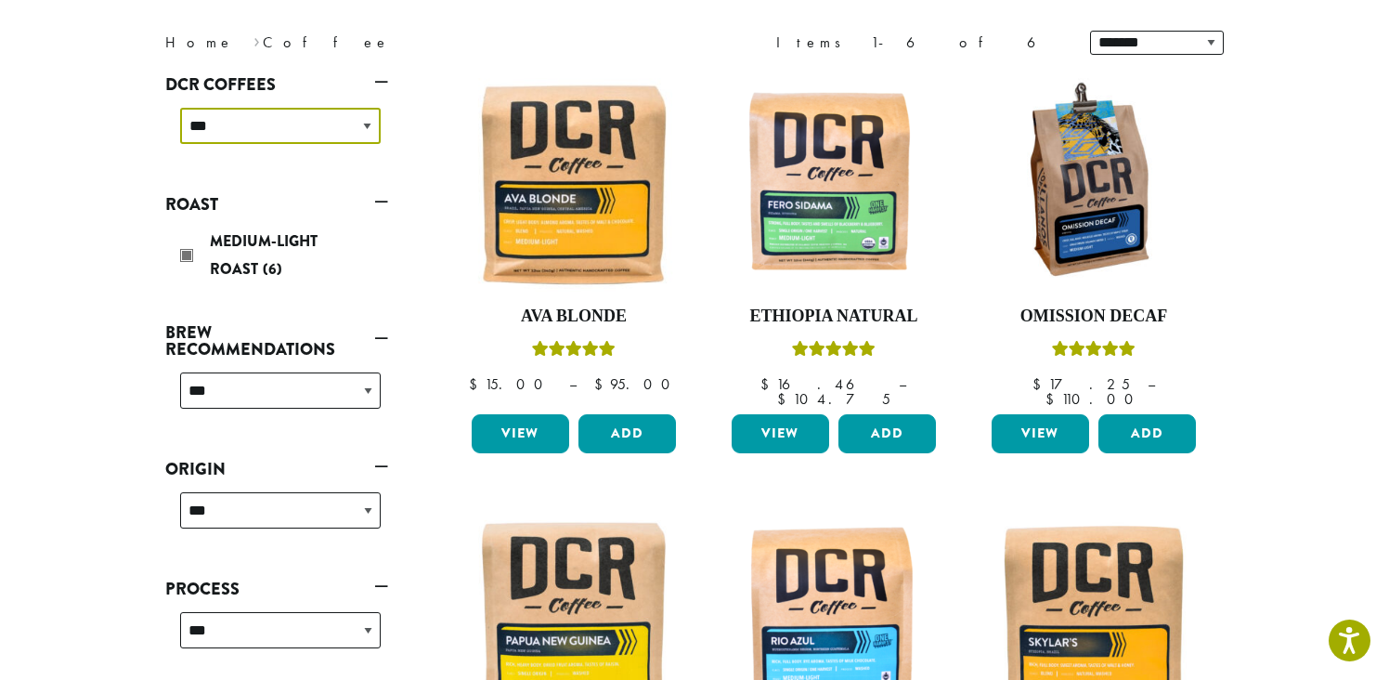
click at [367, 125] on select "**********" at bounding box center [280, 126] width 201 height 36
click at [180, 108] on select "**********" at bounding box center [280, 126] width 201 height 36
click at [240, 47] on nav "Home › Coffee" at bounding box center [415, 43] width 501 height 22
click at [182, 46] on link "Home" at bounding box center [199, 41] width 69 height 19
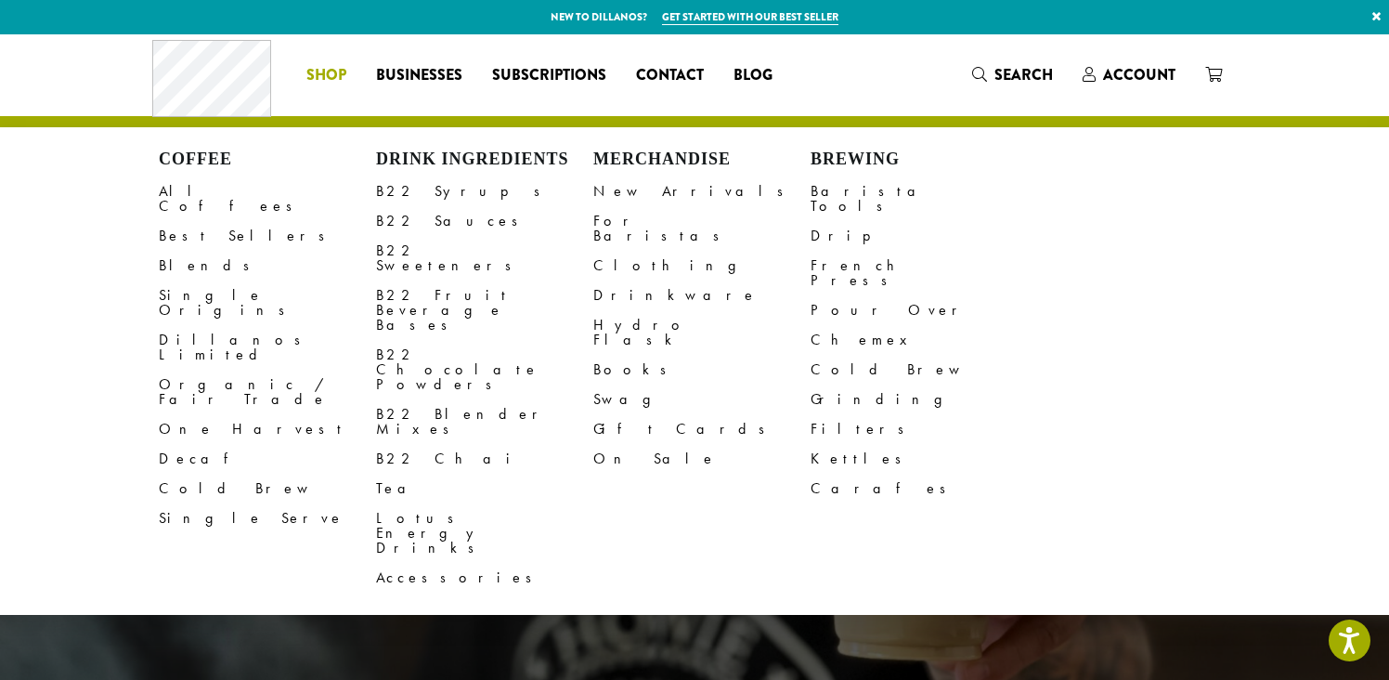
click at [320, 75] on span "Shop" at bounding box center [326, 75] width 40 height 23
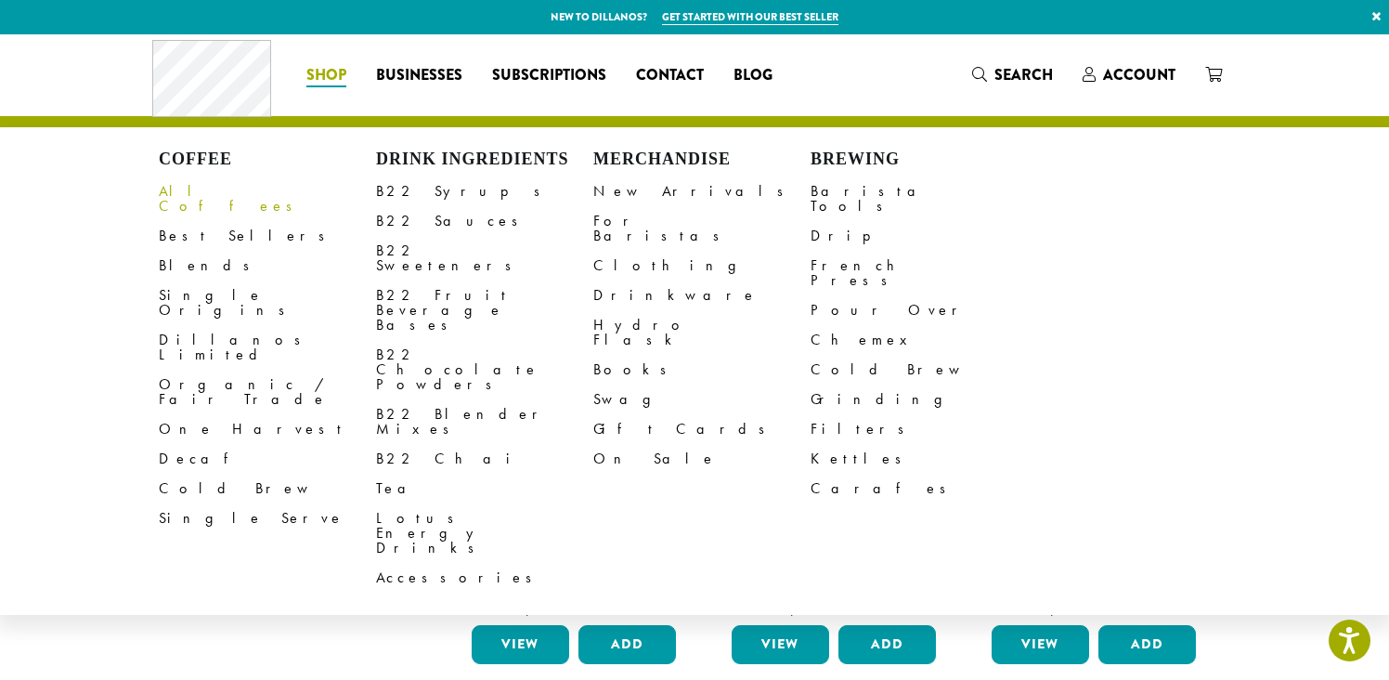
click at [202, 194] on link "All Coffees" at bounding box center [267, 198] width 217 height 45
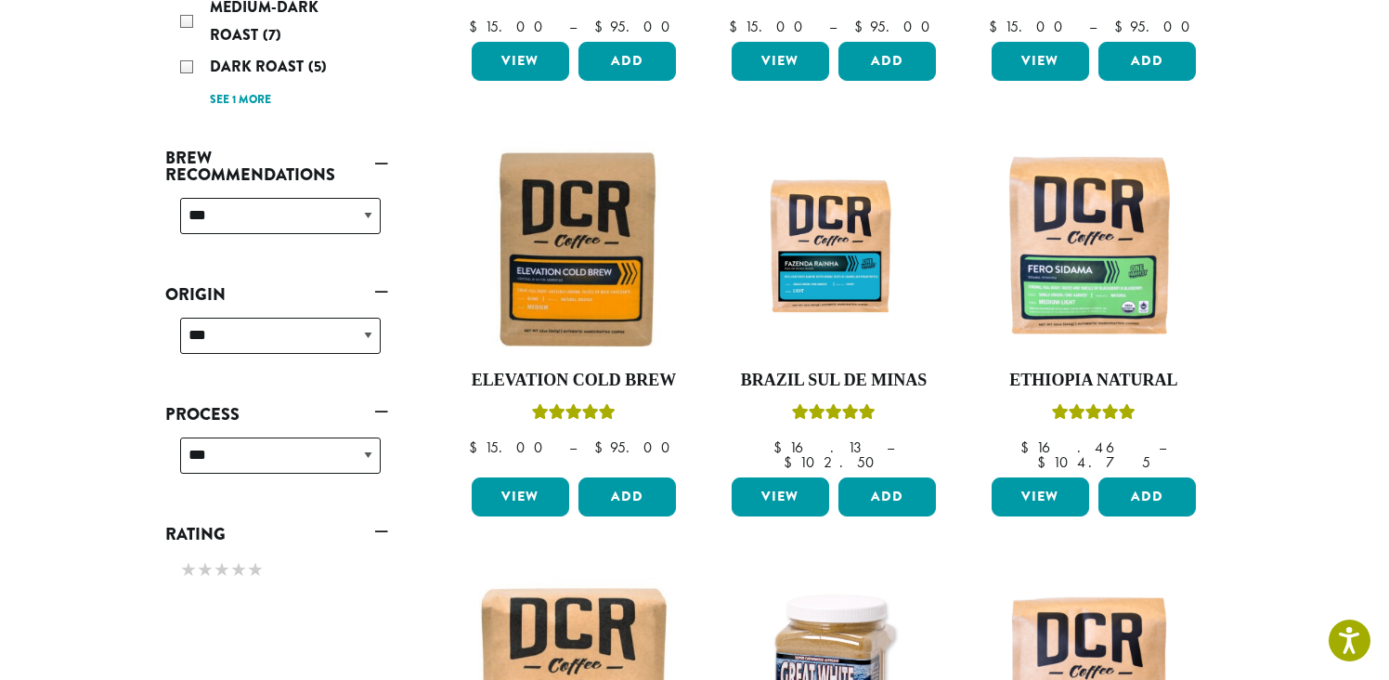
scroll to position [605, 0]
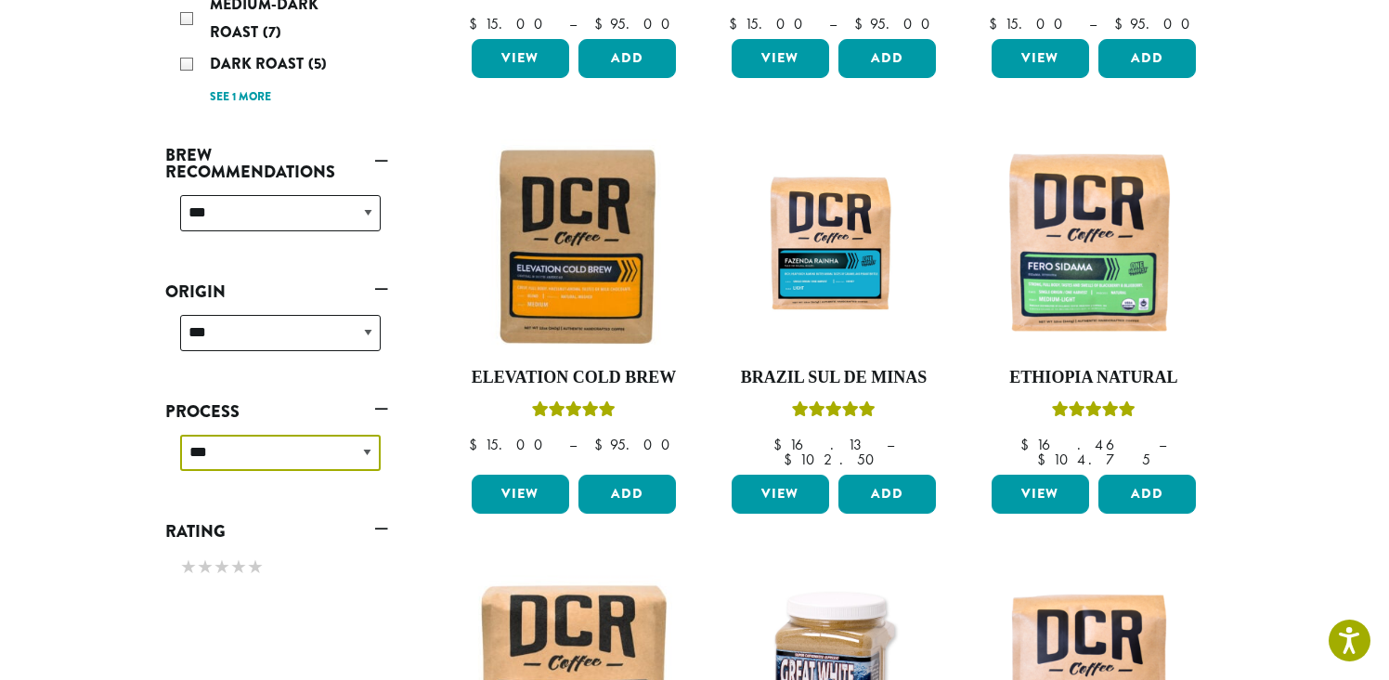
click at [369, 452] on select "**********" at bounding box center [280, 453] width 201 height 36
select select "*****"
click at [180, 435] on select "**********" at bounding box center [280, 453] width 201 height 36
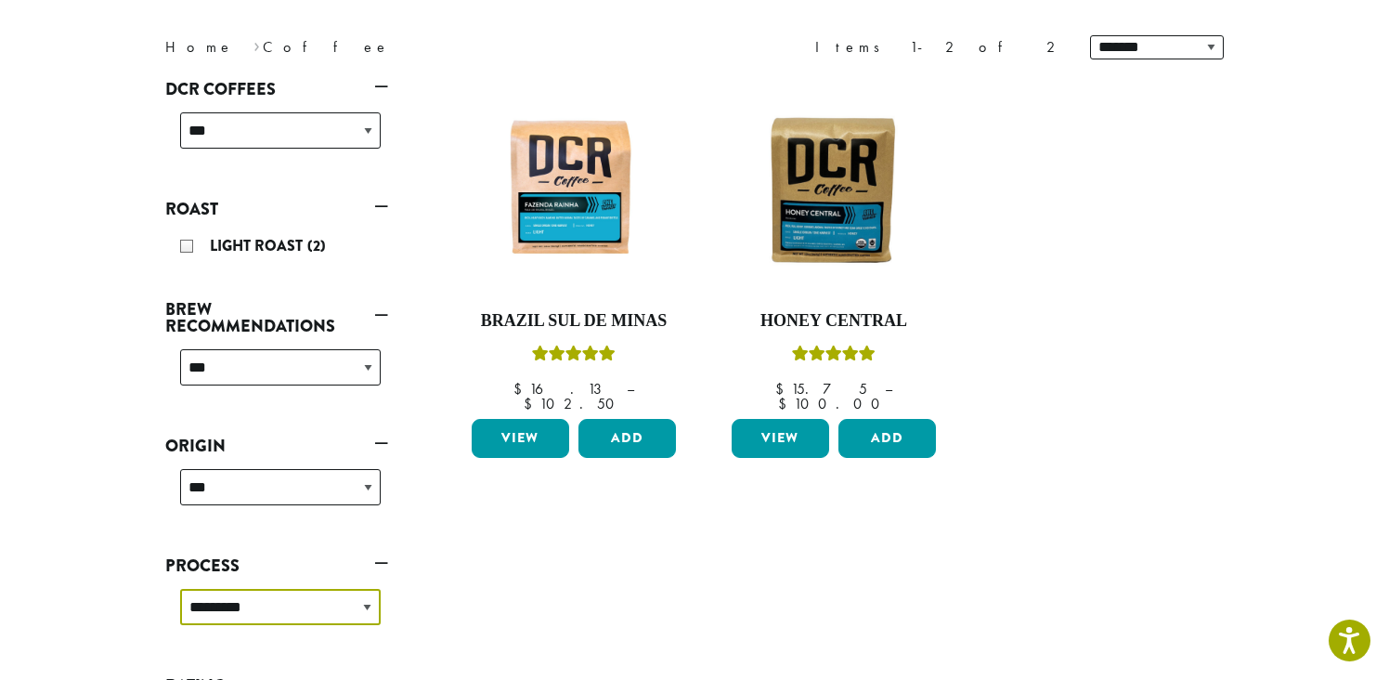
scroll to position [114, 0]
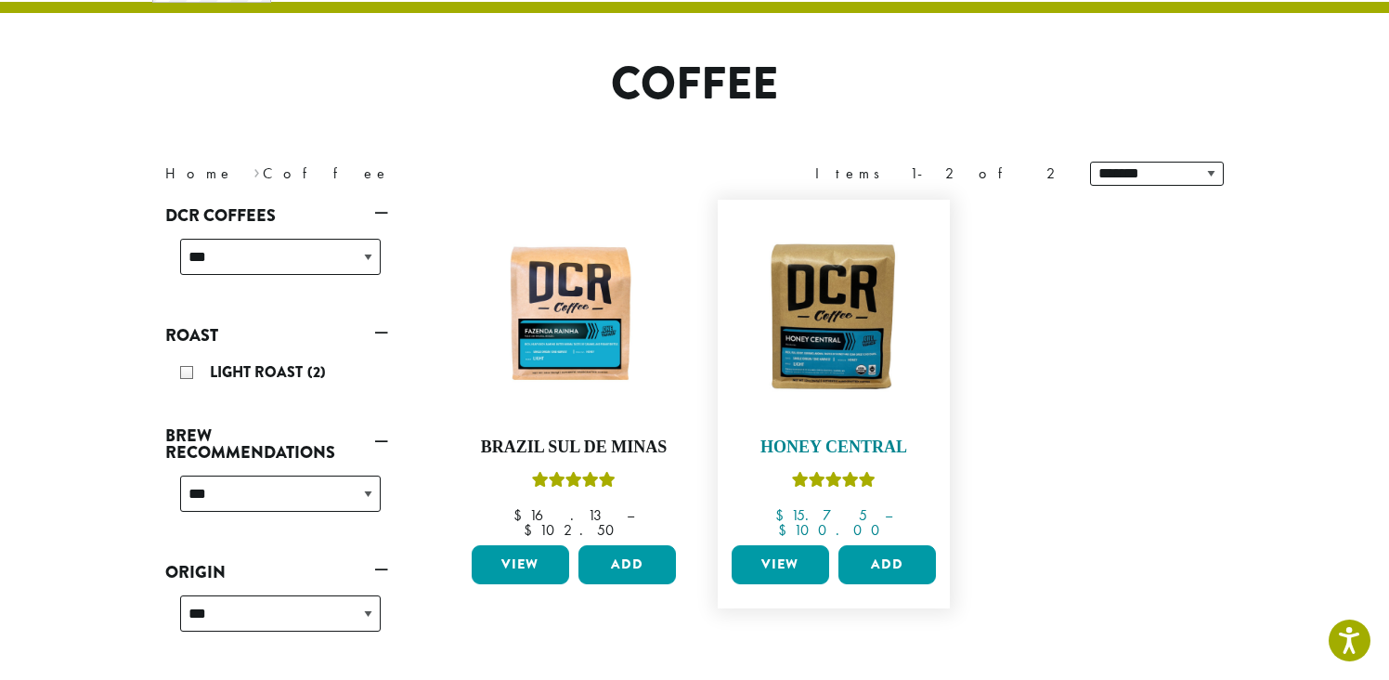
click at [841, 301] on img at bounding box center [834, 316] width 214 height 160
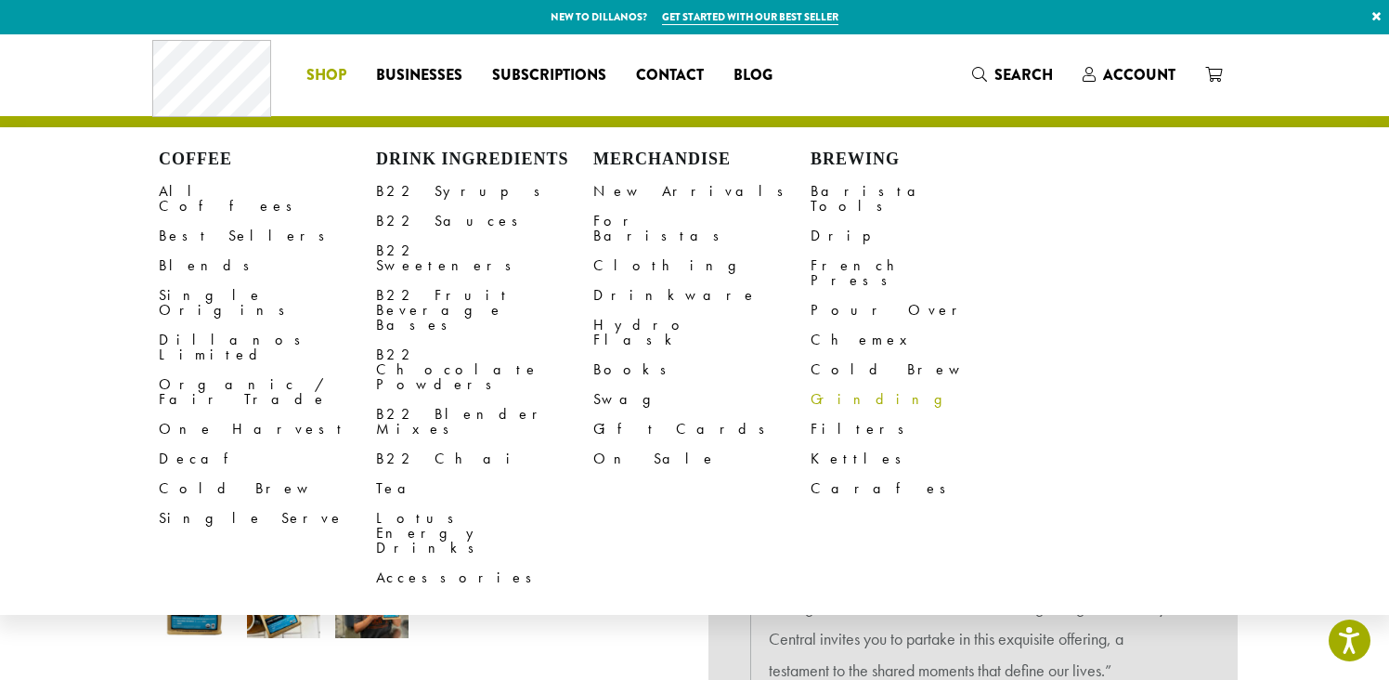
click at [854, 384] on link "Grinding" at bounding box center [919, 399] width 217 height 30
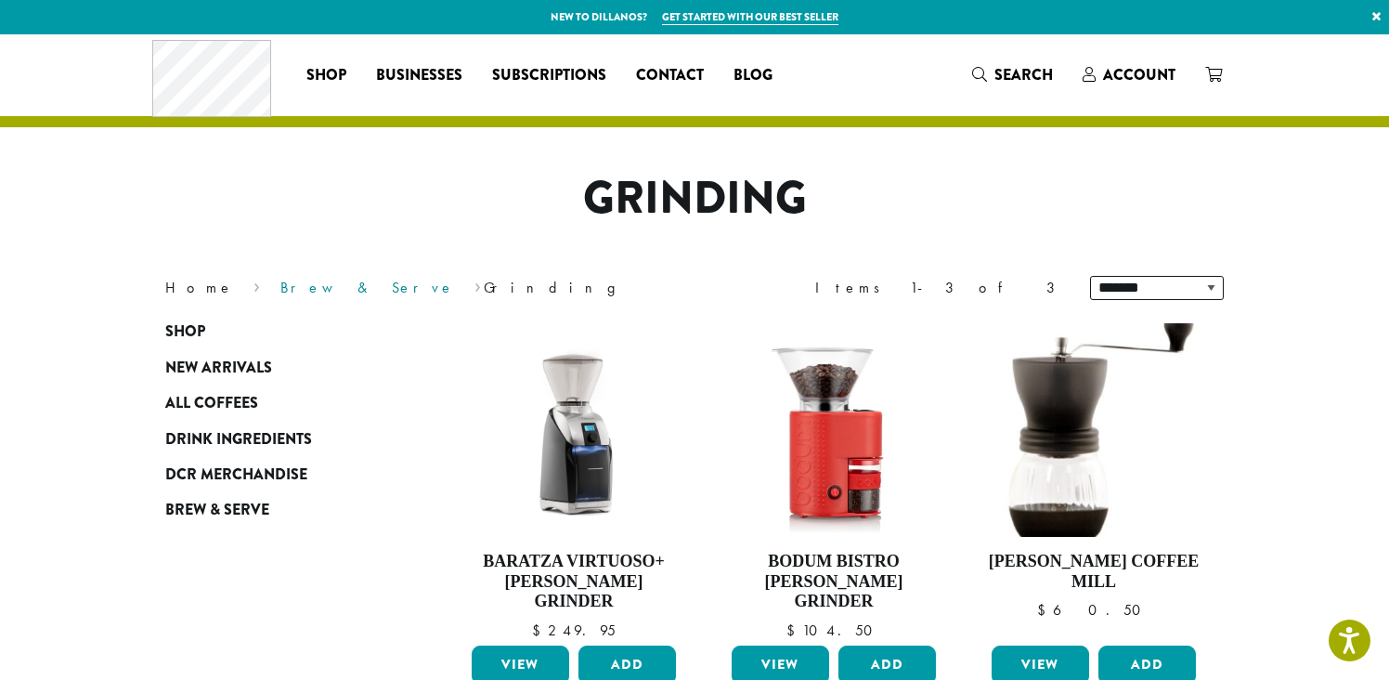
click at [280, 288] on link "Brew & Serve" at bounding box center [367, 287] width 175 height 19
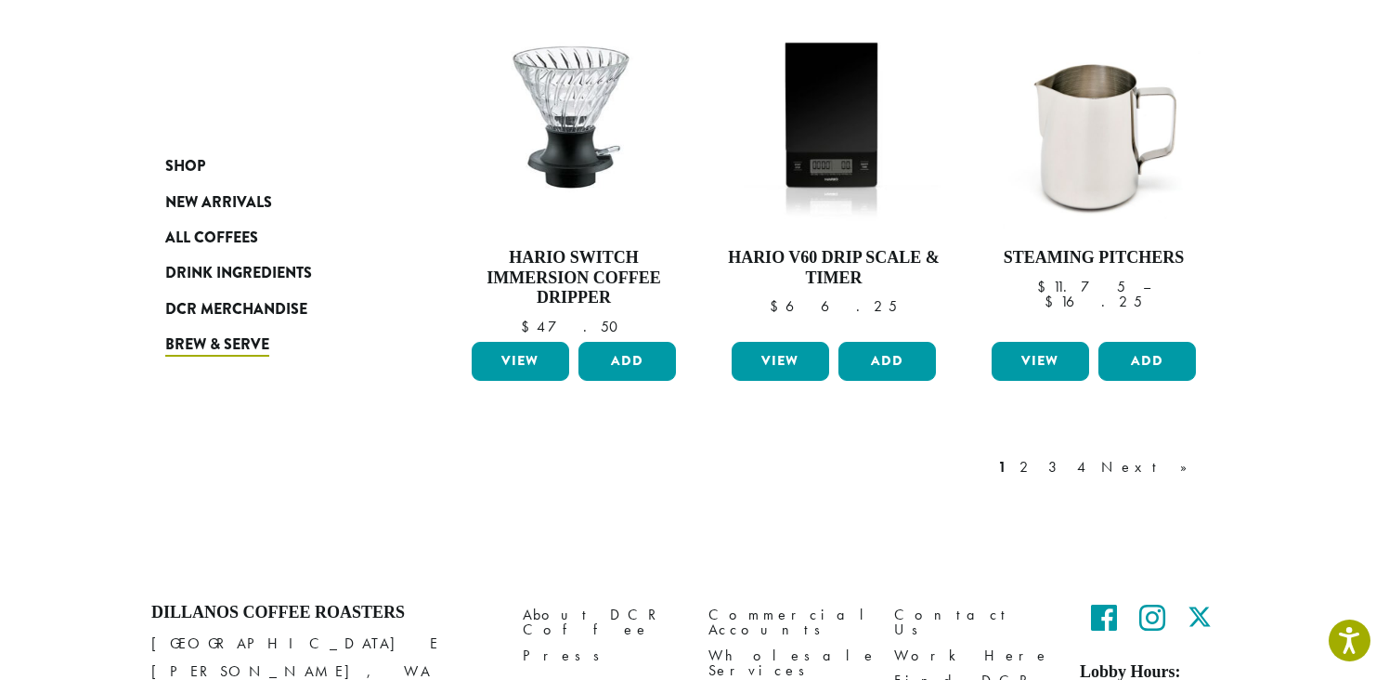
scroll to position [1556, 0]
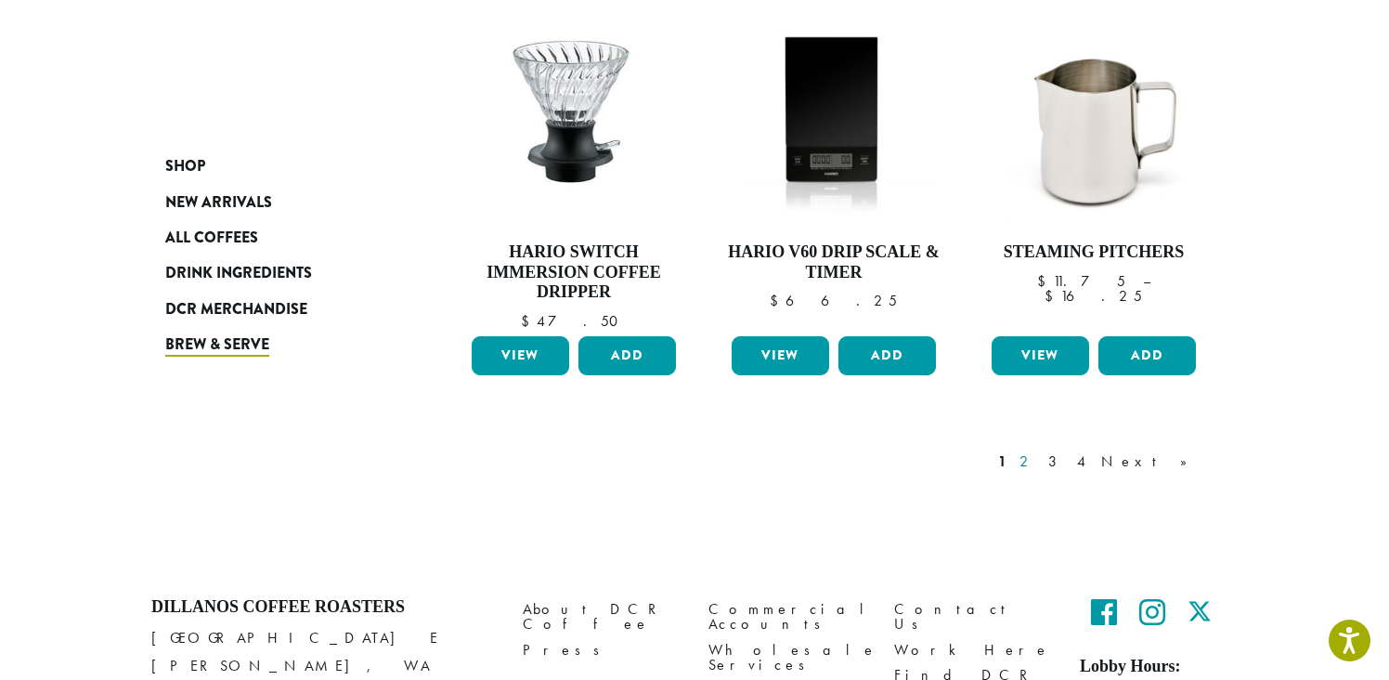
click at [1039, 450] on link "2" at bounding box center [1027, 461] width 23 height 22
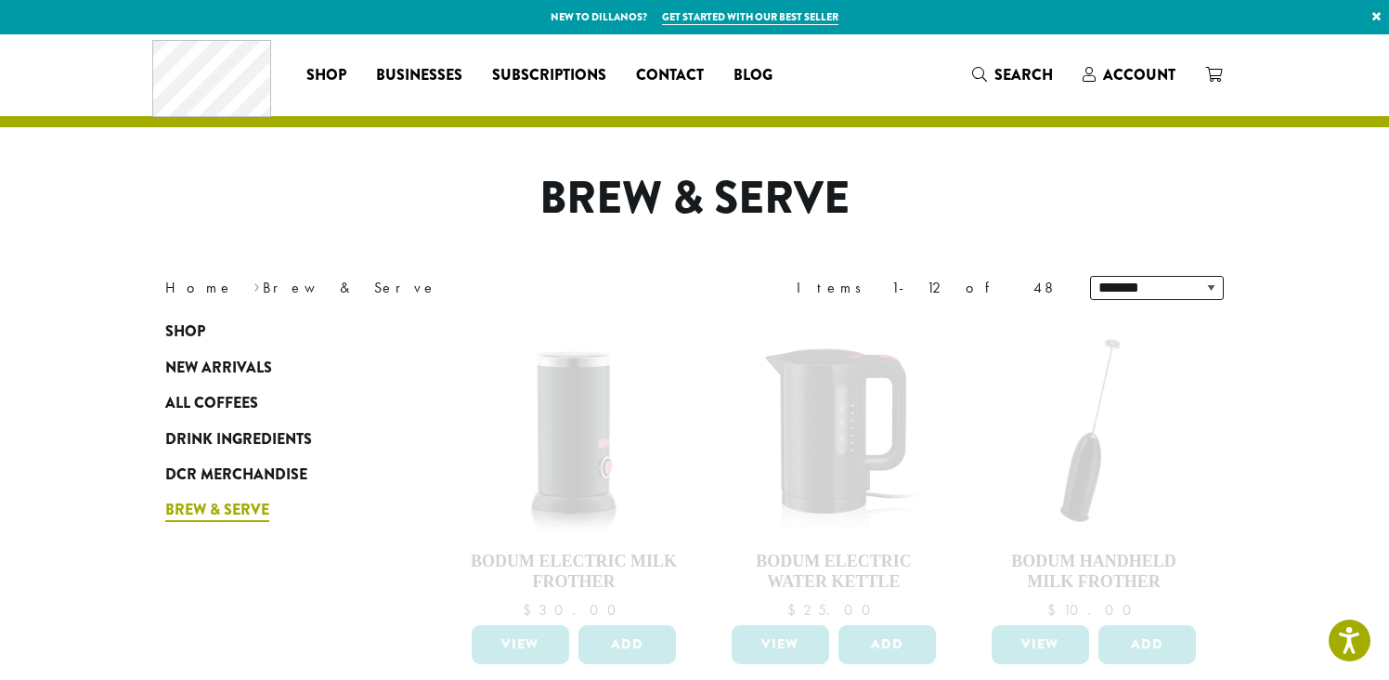
click at [207, 515] on span "Brew & Serve" at bounding box center [217, 510] width 104 height 23
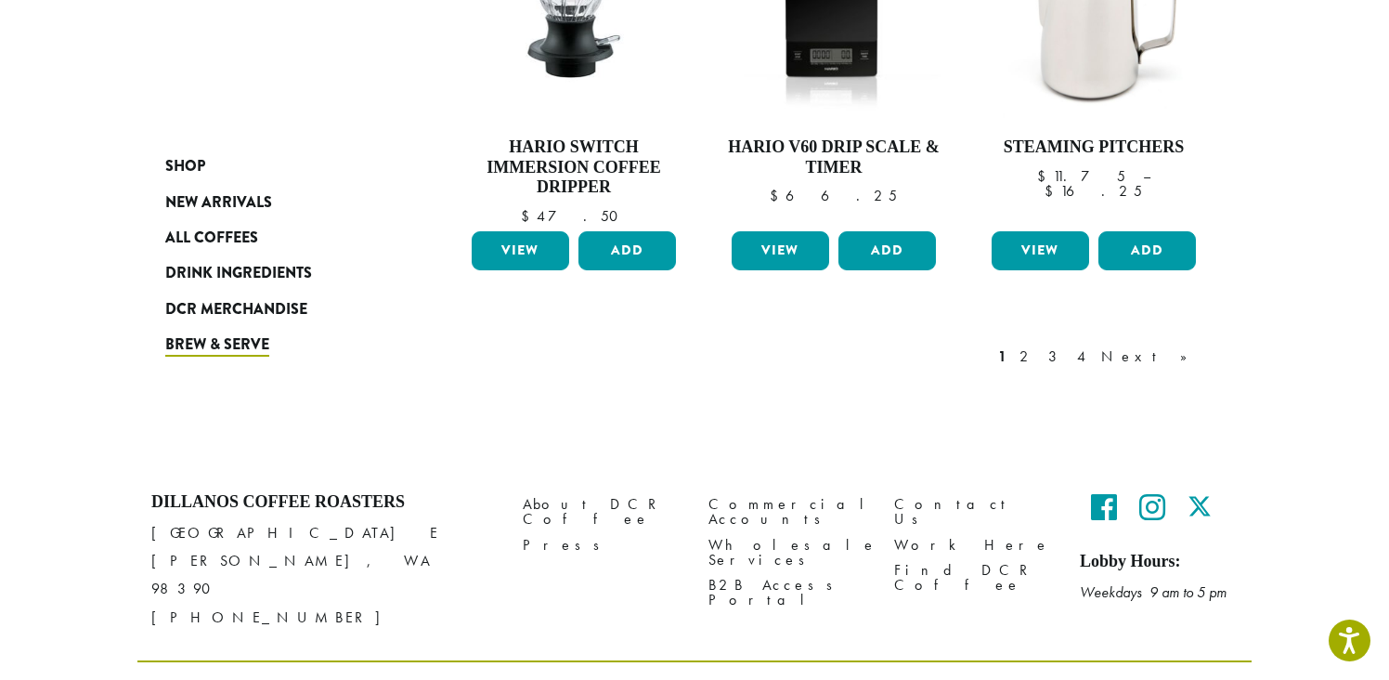
scroll to position [1662, 0]
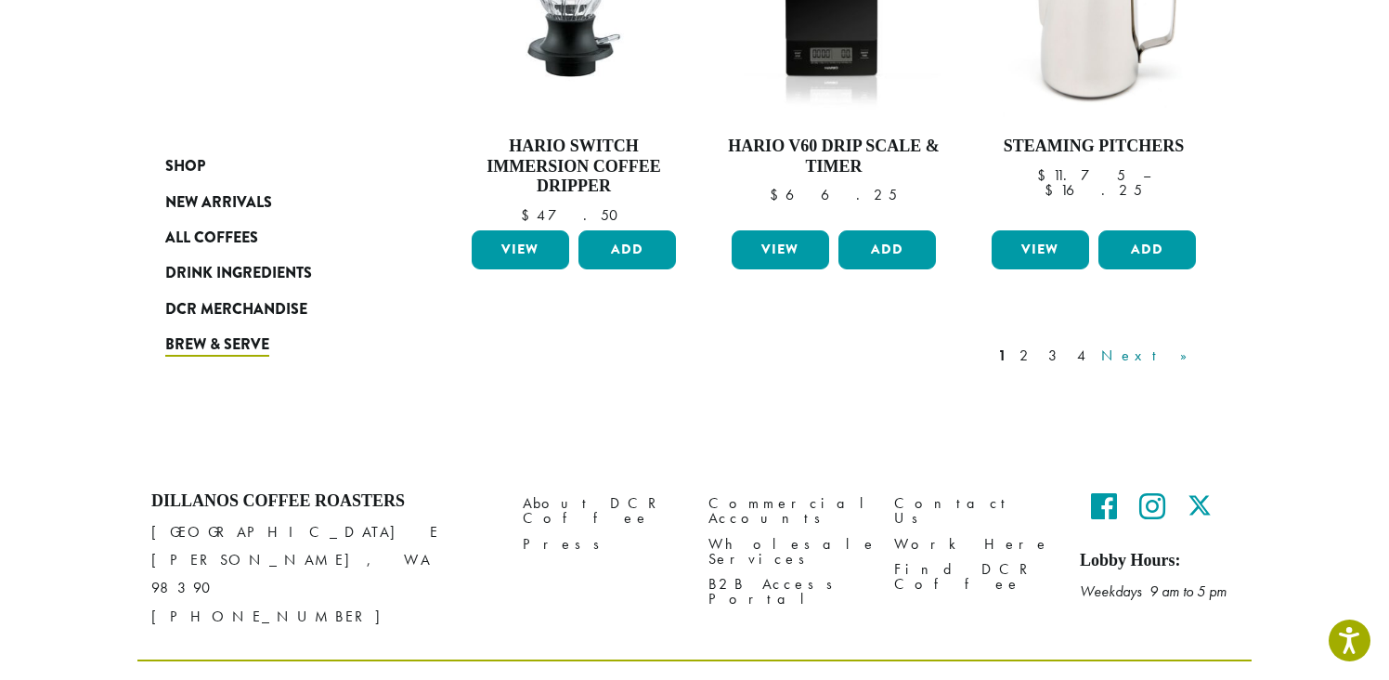
click at [1179, 344] on link "Next »" at bounding box center [1150, 355] width 107 height 22
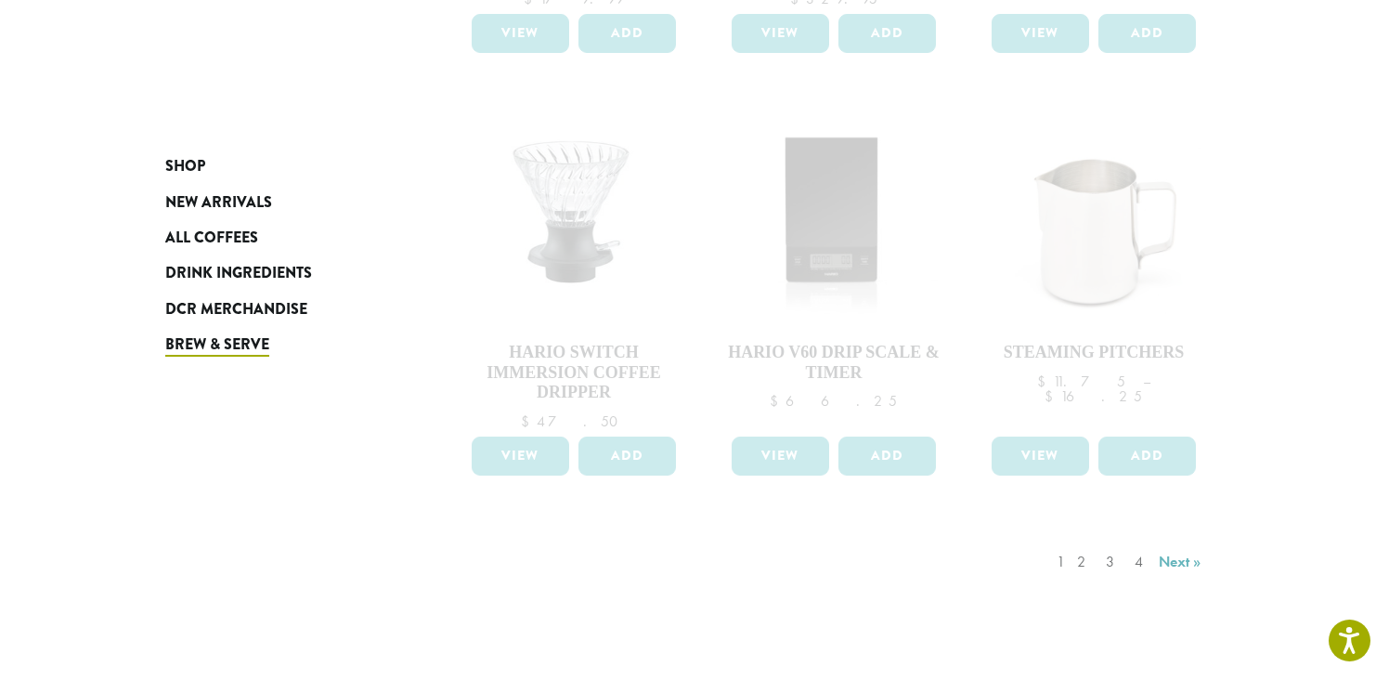
scroll to position [1662, 0]
